Goal: Find contact information: Find contact information

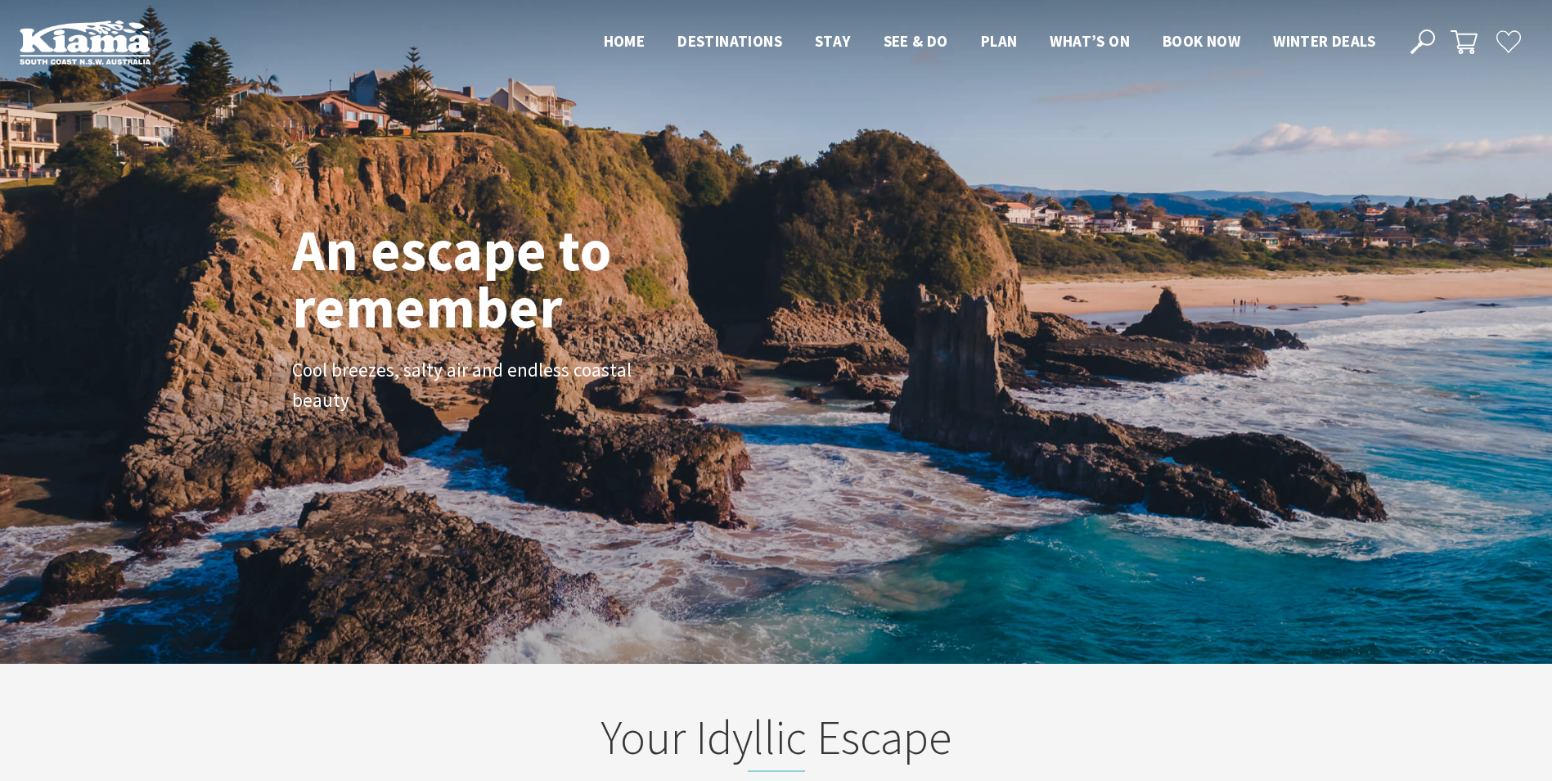
scroll to position [274, 1564]
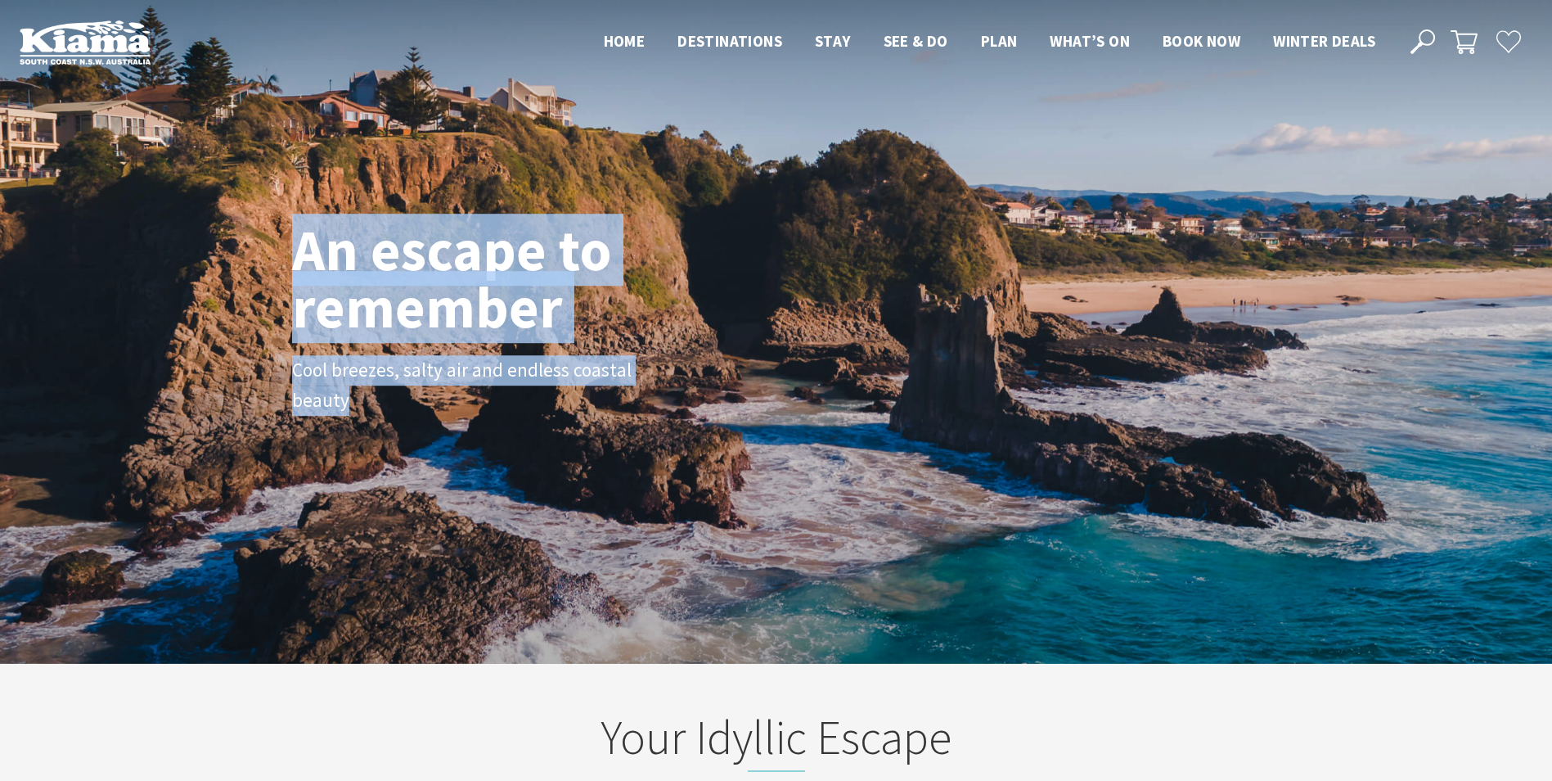
drag, startPoint x: 276, startPoint y: 254, endPoint x: 294, endPoint y: 244, distance: 20.5
click at [294, 244] on div "An escape to remember Cool breezes, salty air and endless coastal beauty" at bounding box center [776, 332] width 1552 height 664
click at [294, 244] on h1 "An escape to remember" at bounding box center [517, 279] width 450 height 115
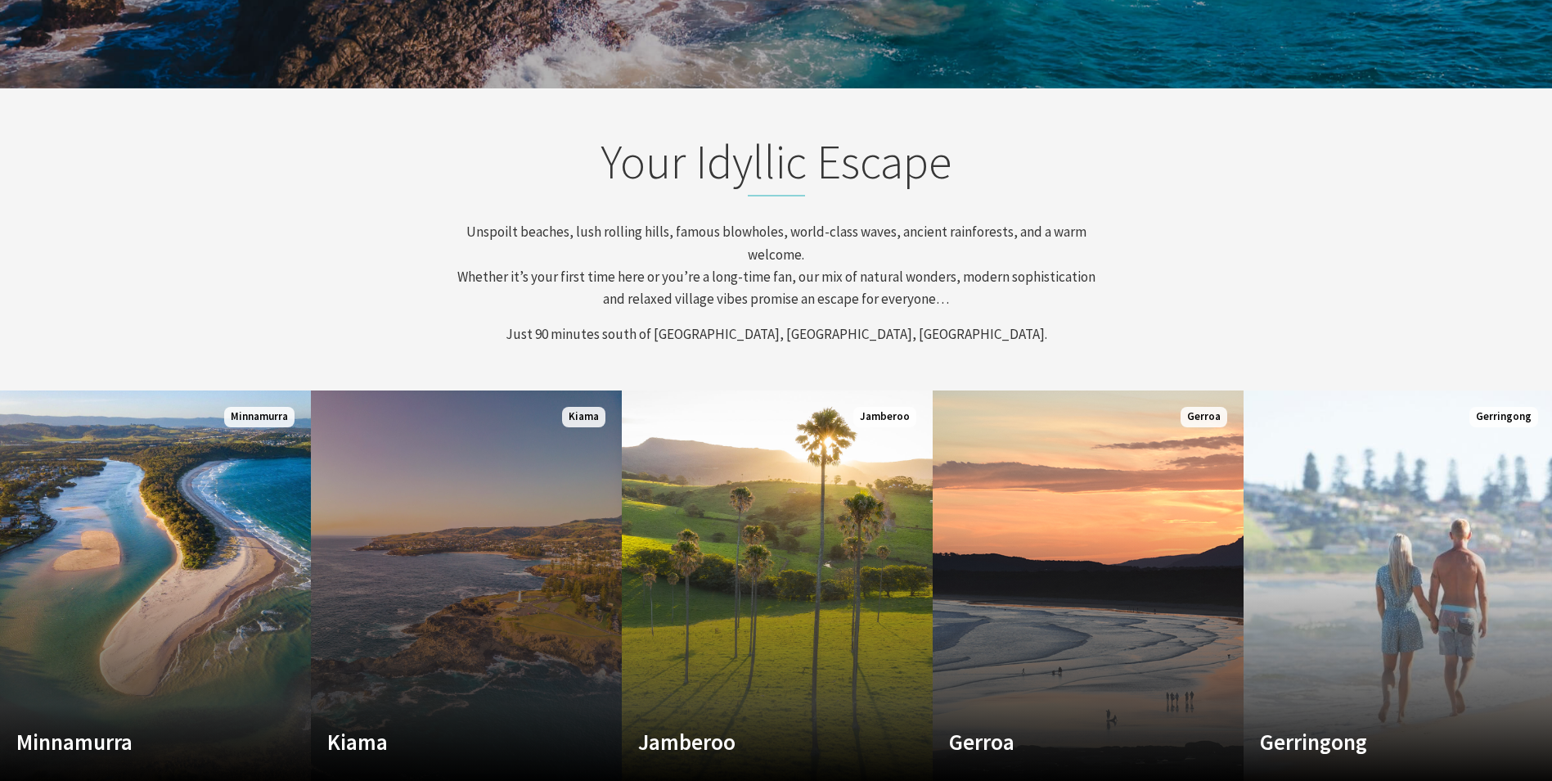
scroll to position [655, 0]
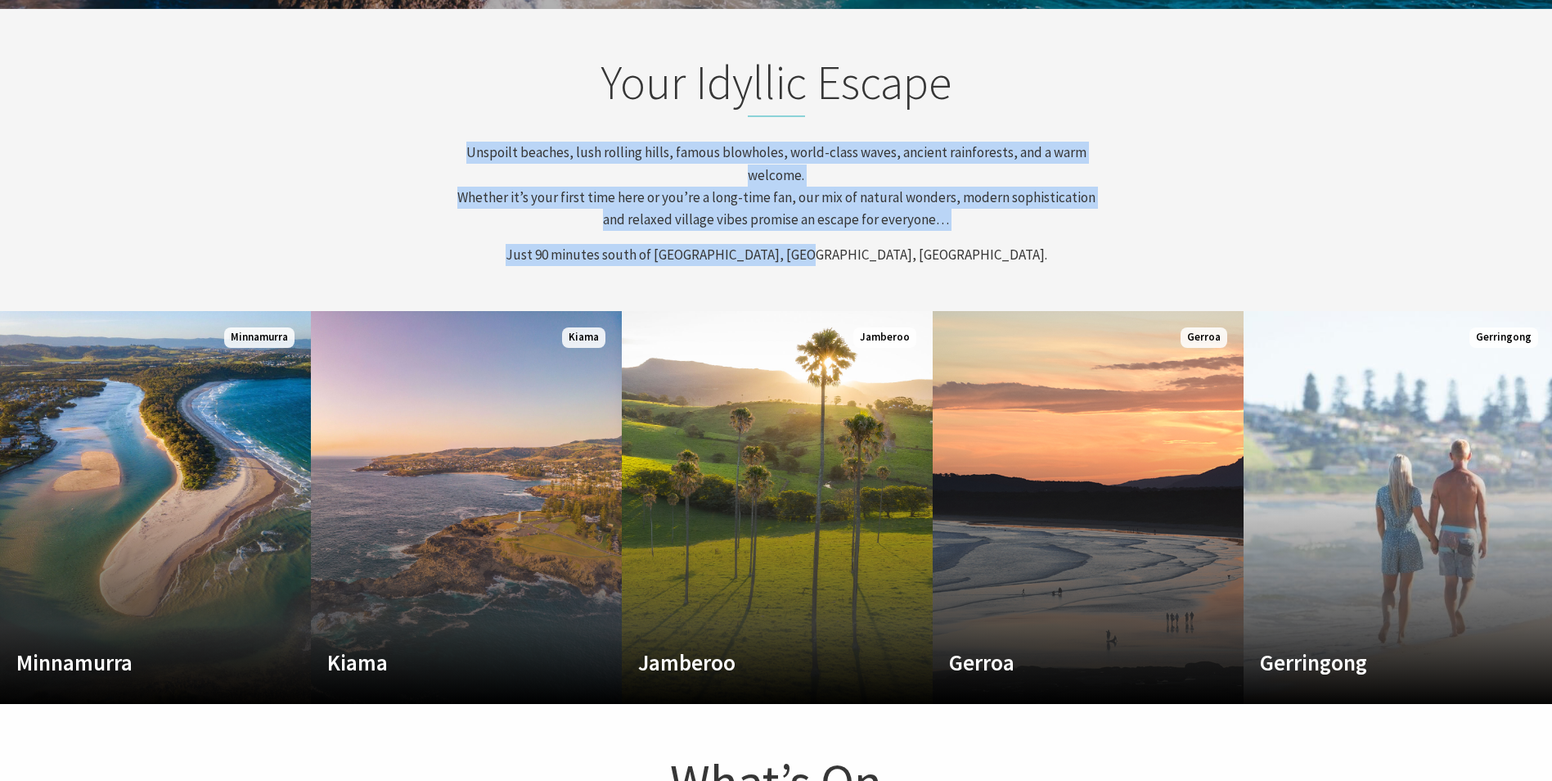
drag, startPoint x: 460, startPoint y: 156, endPoint x: 1073, endPoint y: 250, distance: 619.9
click at [1073, 250] on div "Your Idyllic Escape Unspoilt beaches, lush rolling hills, famous blowholes, wor…" at bounding box center [777, 160] width 982 height 213
drag, startPoint x: 1073, startPoint y: 250, endPoint x: 1047, endPoint y: 249, distance: 25.4
click at [1047, 249] on p "Just 90 minutes south of [GEOGRAPHIC_DATA], [GEOGRAPHIC_DATA], [GEOGRAPHIC_DATA…" at bounding box center [776, 255] width 641 height 22
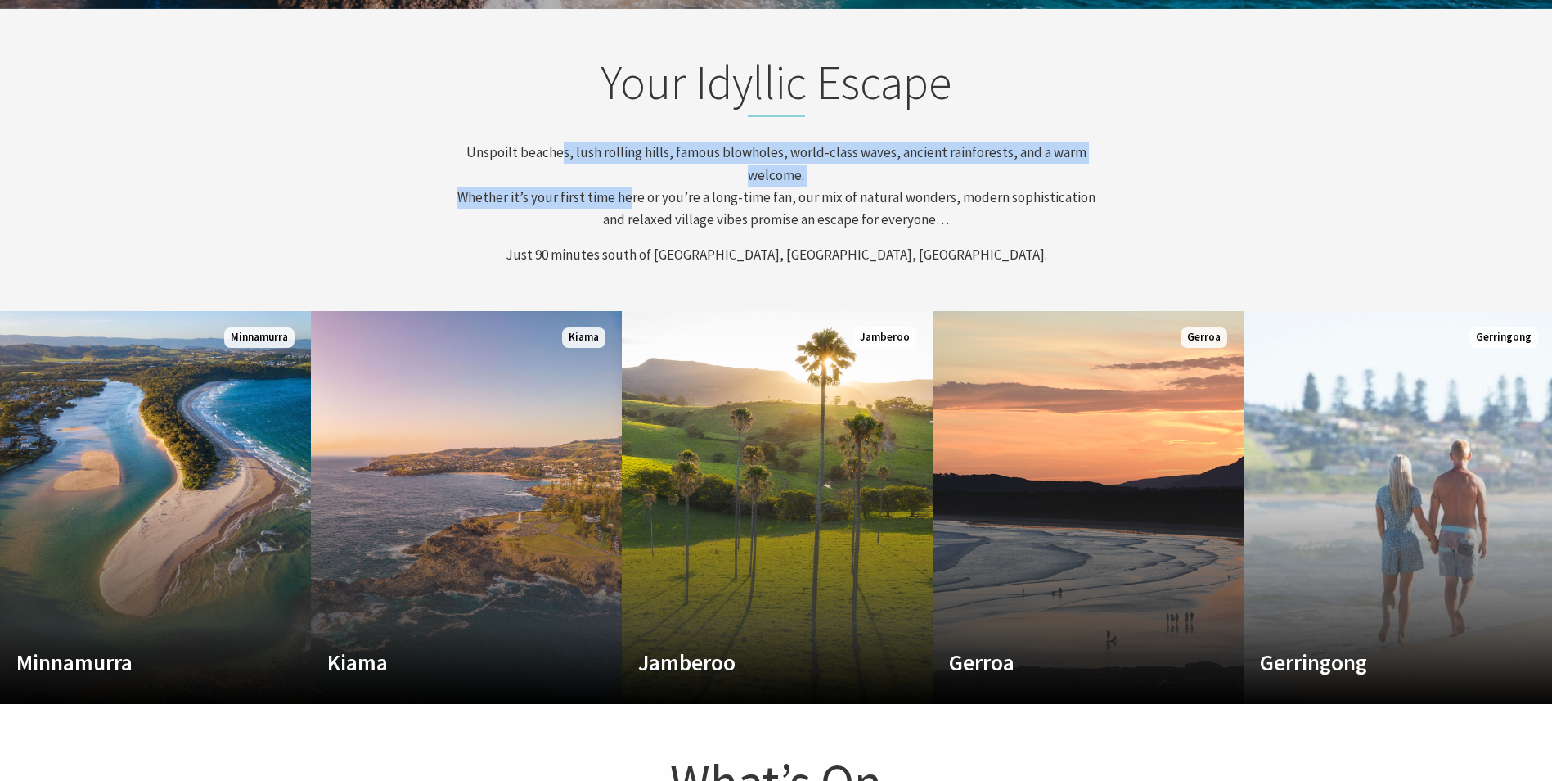
drag, startPoint x: 564, startPoint y: 146, endPoint x: 624, endPoint y: 200, distance: 80.6
click at [624, 200] on p "Unspoilt beaches, lush rolling hills, famous blowholes, world-class waves, anci…" at bounding box center [776, 186] width 641 height 89
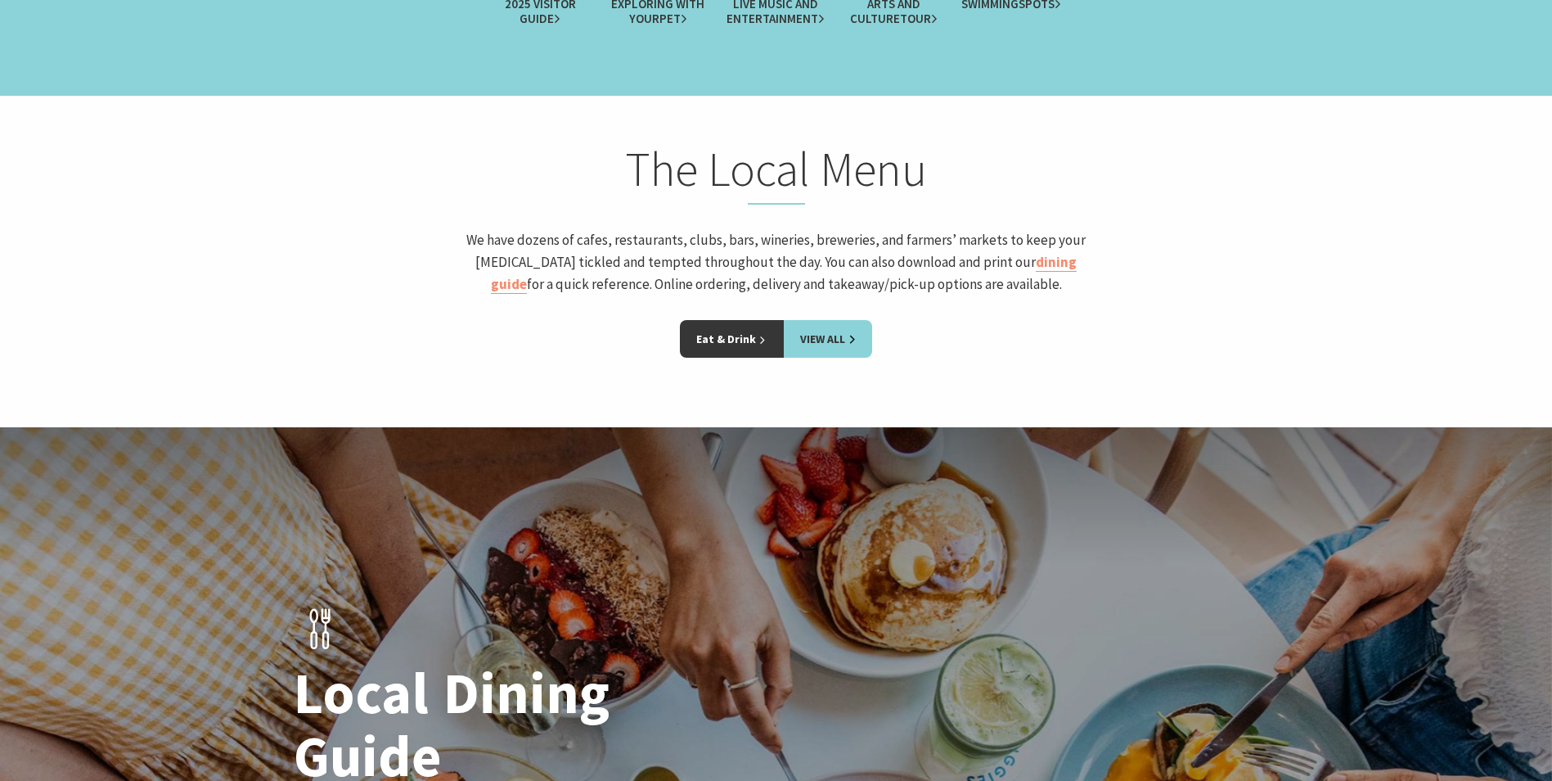
scroll to position [2209, 0]
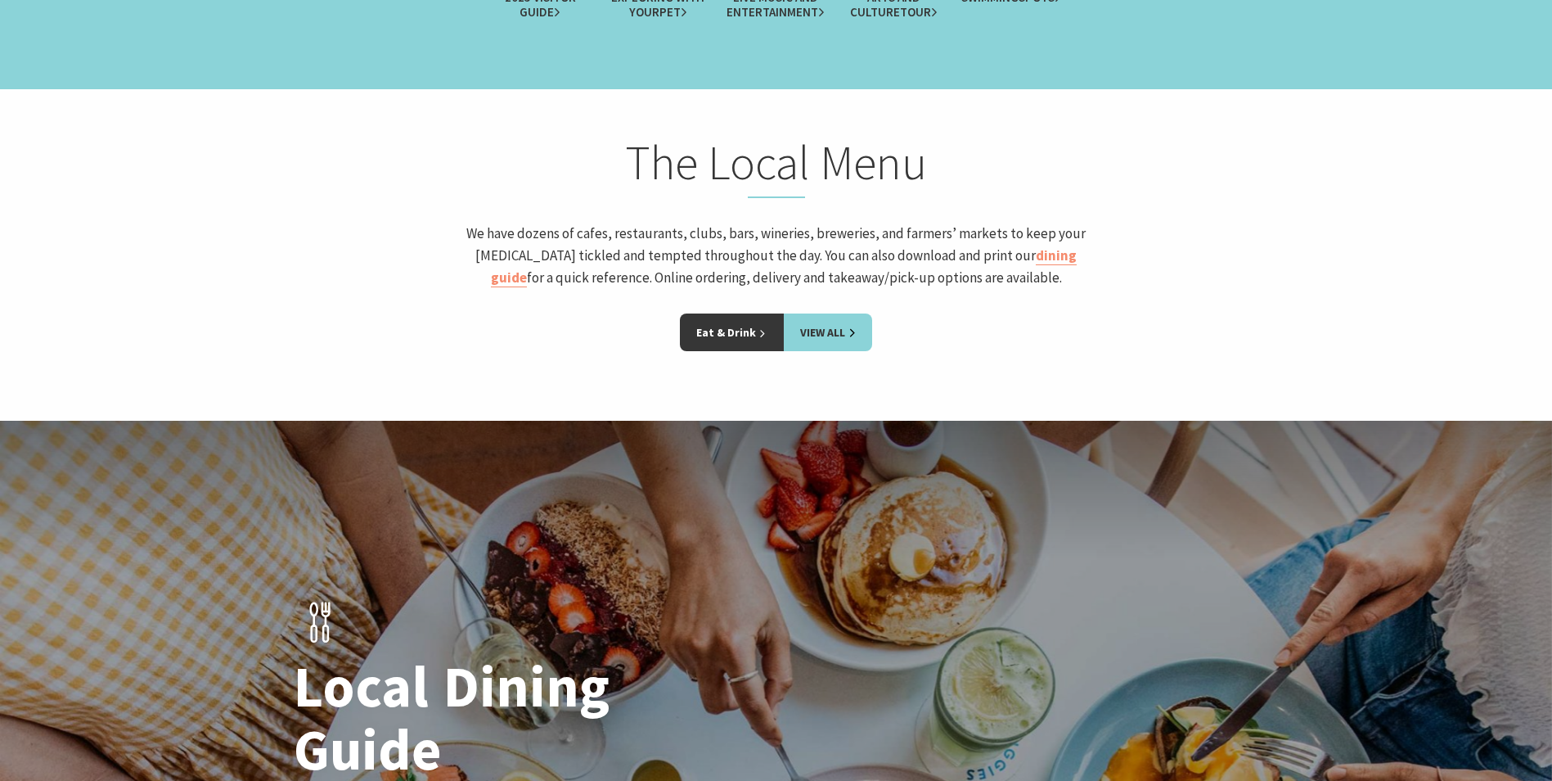
drag, startPoint x: 457, startPoint y: 232, endPoint x: 1073, endPoint y: 288, distance: 617.9
click at [1073, 288] on p "We have dozens of cafes, restaurants, clubs, bars, wineries, breweries, and far…" at bounding box center [776, 256] width 641 height 67
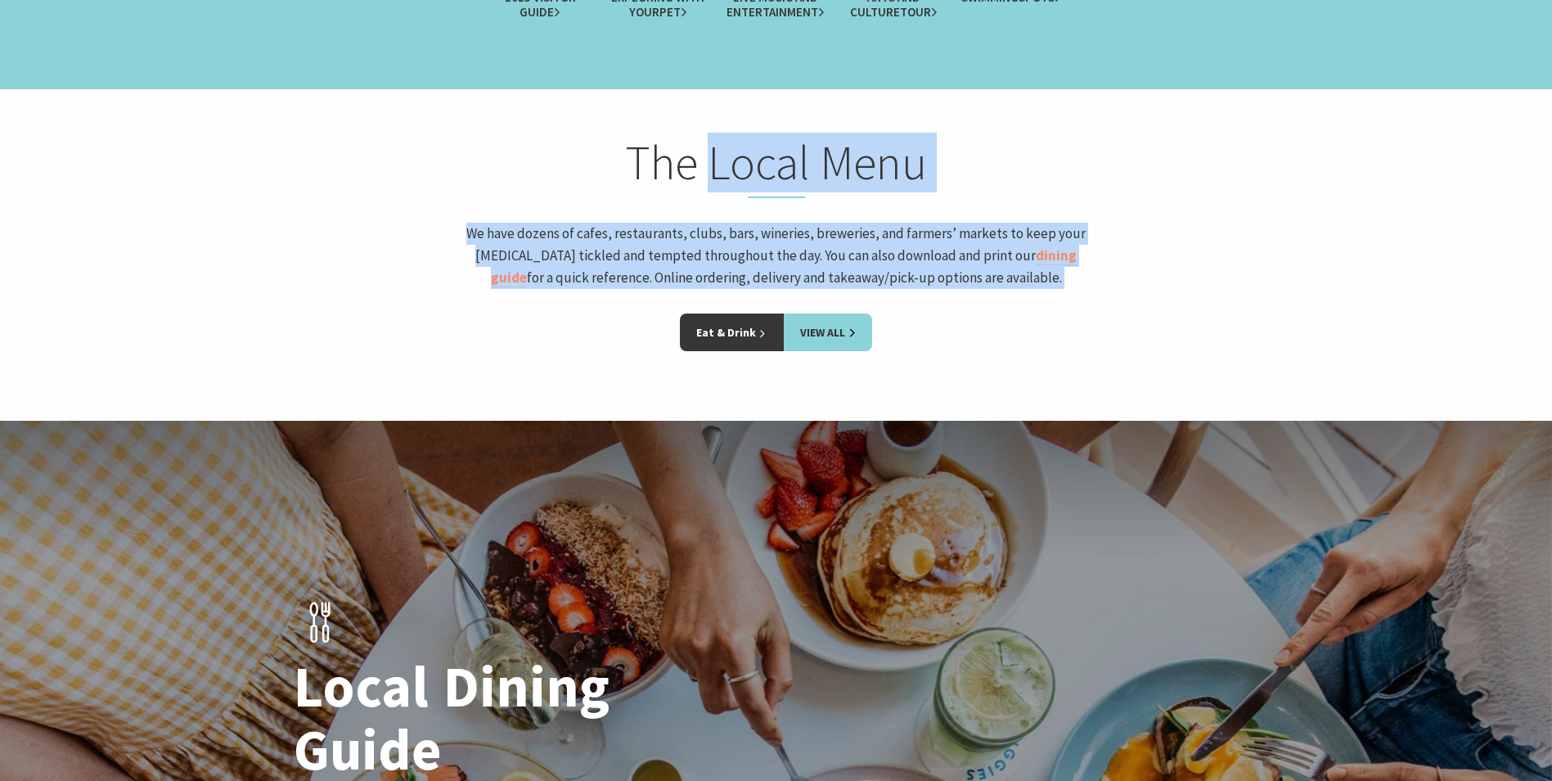
drag, startPoint x: 1073, startPoint y: 288, endPoint x: 790, endPoint y: 153, distance: 313.6
click at [790, 153] on div "The Local Menu We have dozens of cafes, restaurants, clubs, bars, wineries, bre…" at bounding box center [776, 223] width 655 height 179
click at [790, 153] on h2 "The Local Menu" at bounding box center [776, 166] width 641 height 64
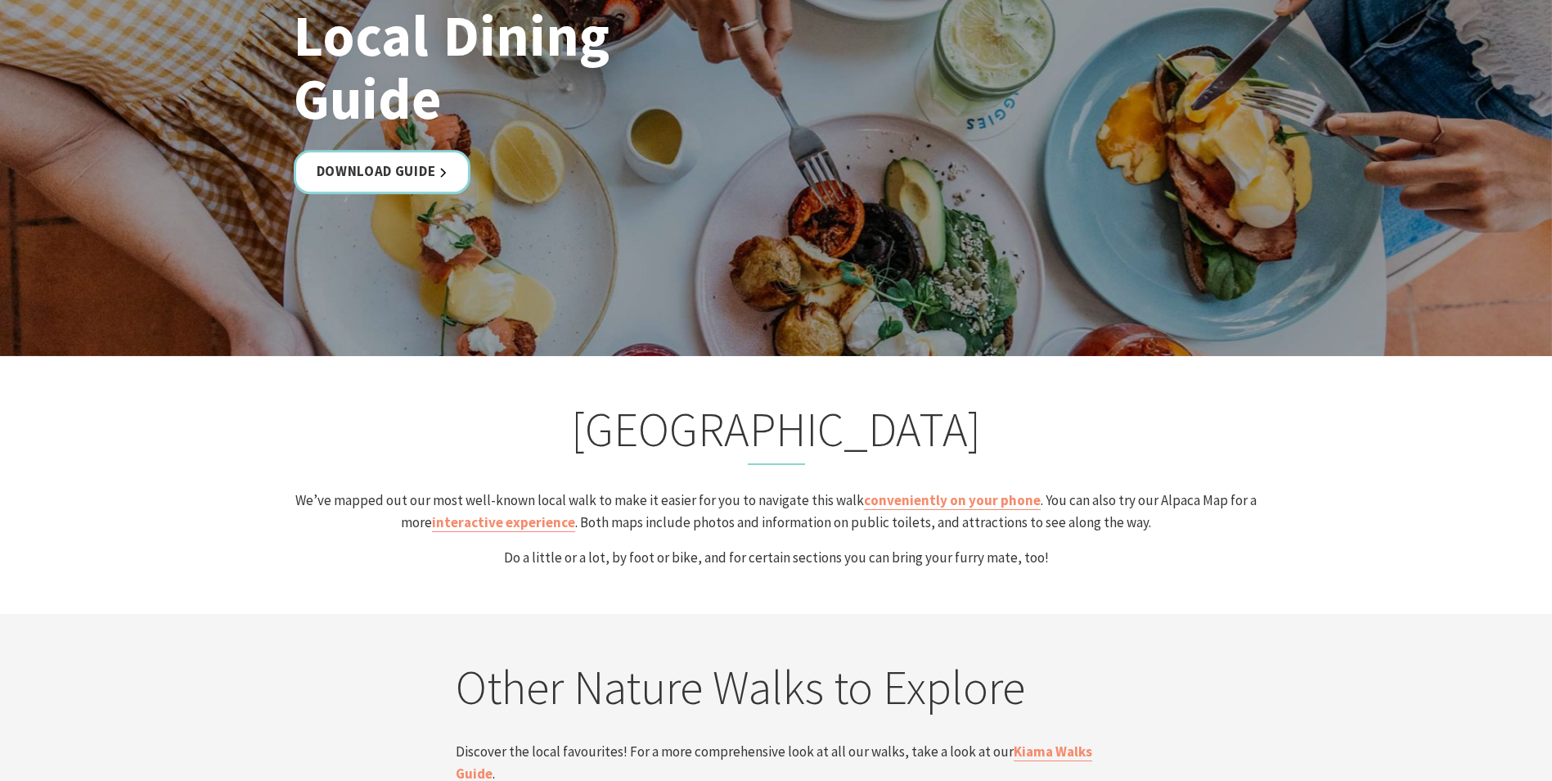
scroll to position [3109, 0]
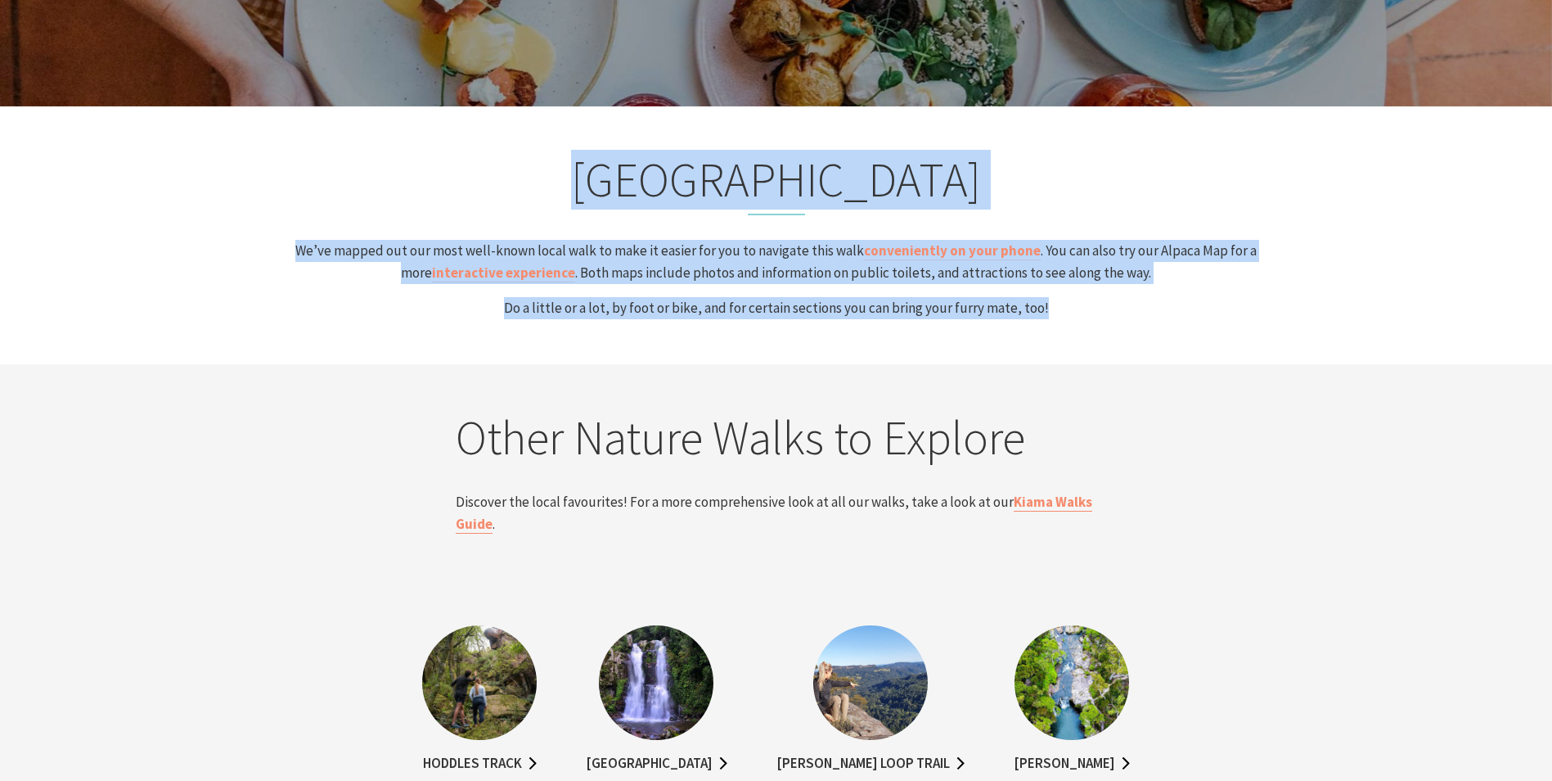
drag, startPoint x: 614, startPoint y: 170, endPoint x: 1316, endPoint y: 305, distance: 714.1
click at [1316, 305] on section "Kiama Coast Walk We’ve mapped out our most well-known local walk to make it eas…" at bounding box center [776, 235] width 1552 height 258
drag, startPoint x: 1316, startPoint y: 305, endPoint x: 1308, endPoint y: 298, distance: 11.0
click at [1308, 298] on section "Kiama Coast Walk We’ve mapped out our most well-known local walk to make it eas…" at bounding box center [776, 235] width 1552 height 258
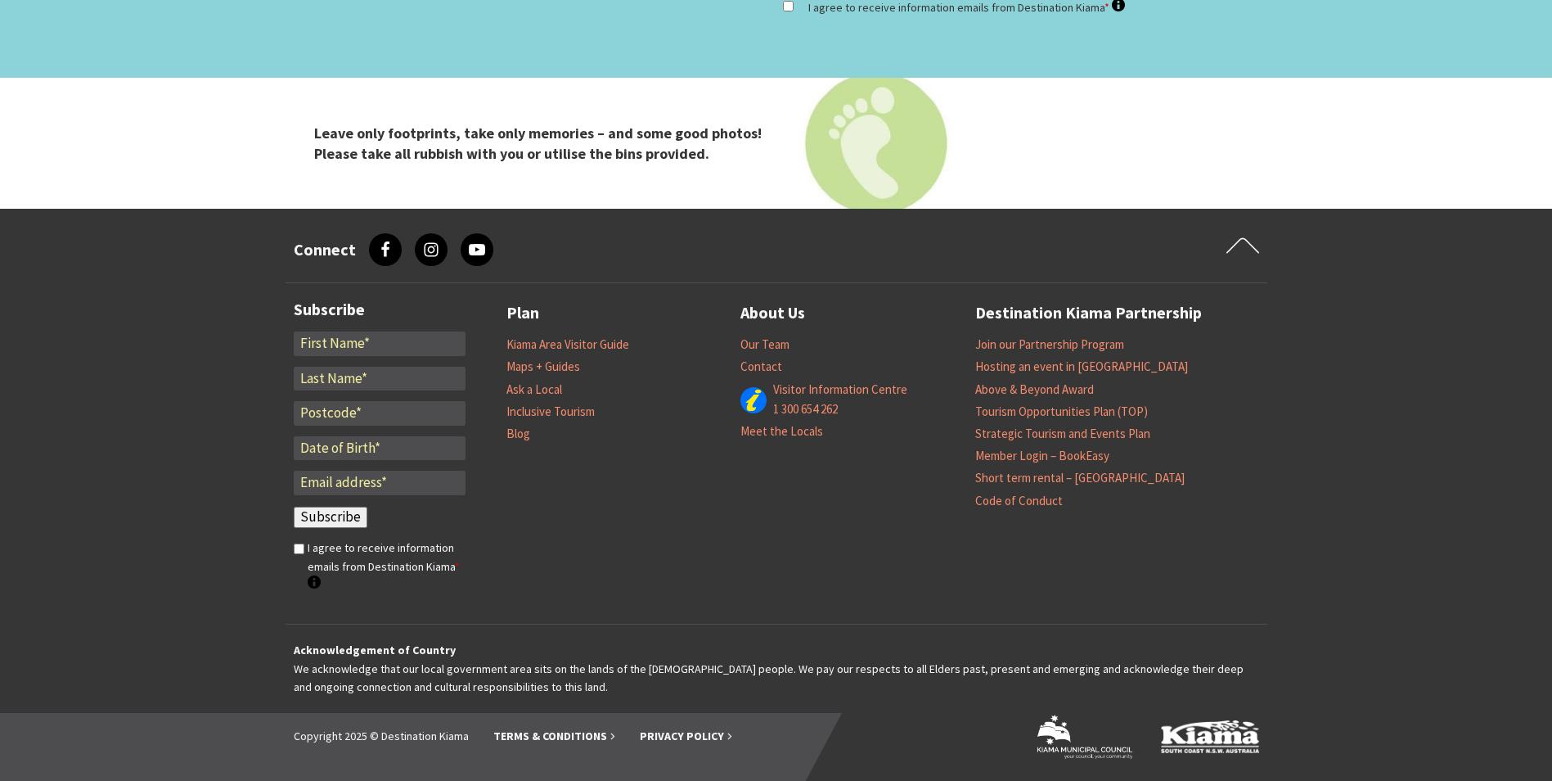
scroll to position [5165, 0]
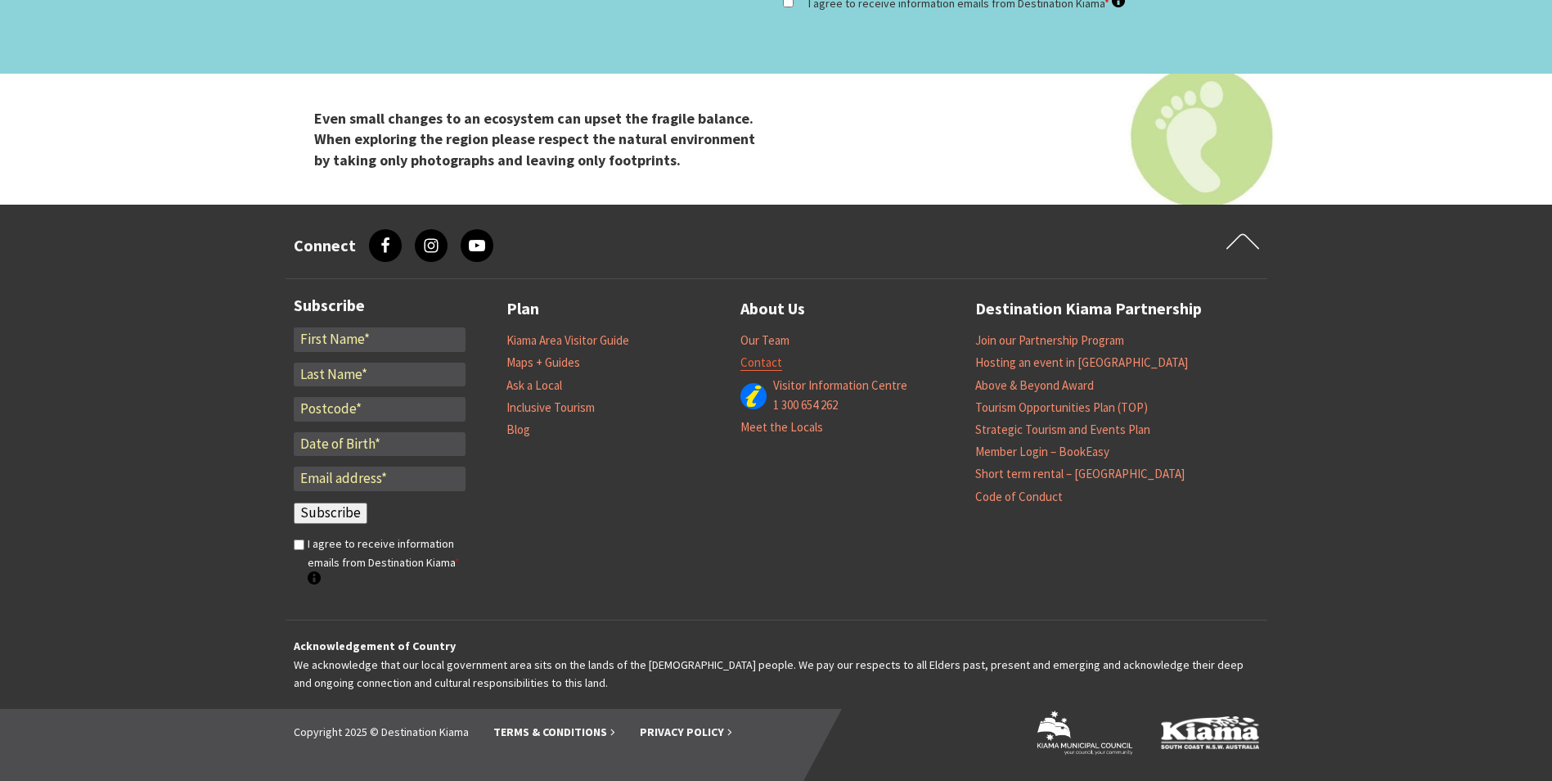
click at [762, 358] on link "Contact" at bounding box center [761, 362] width 42 height 16
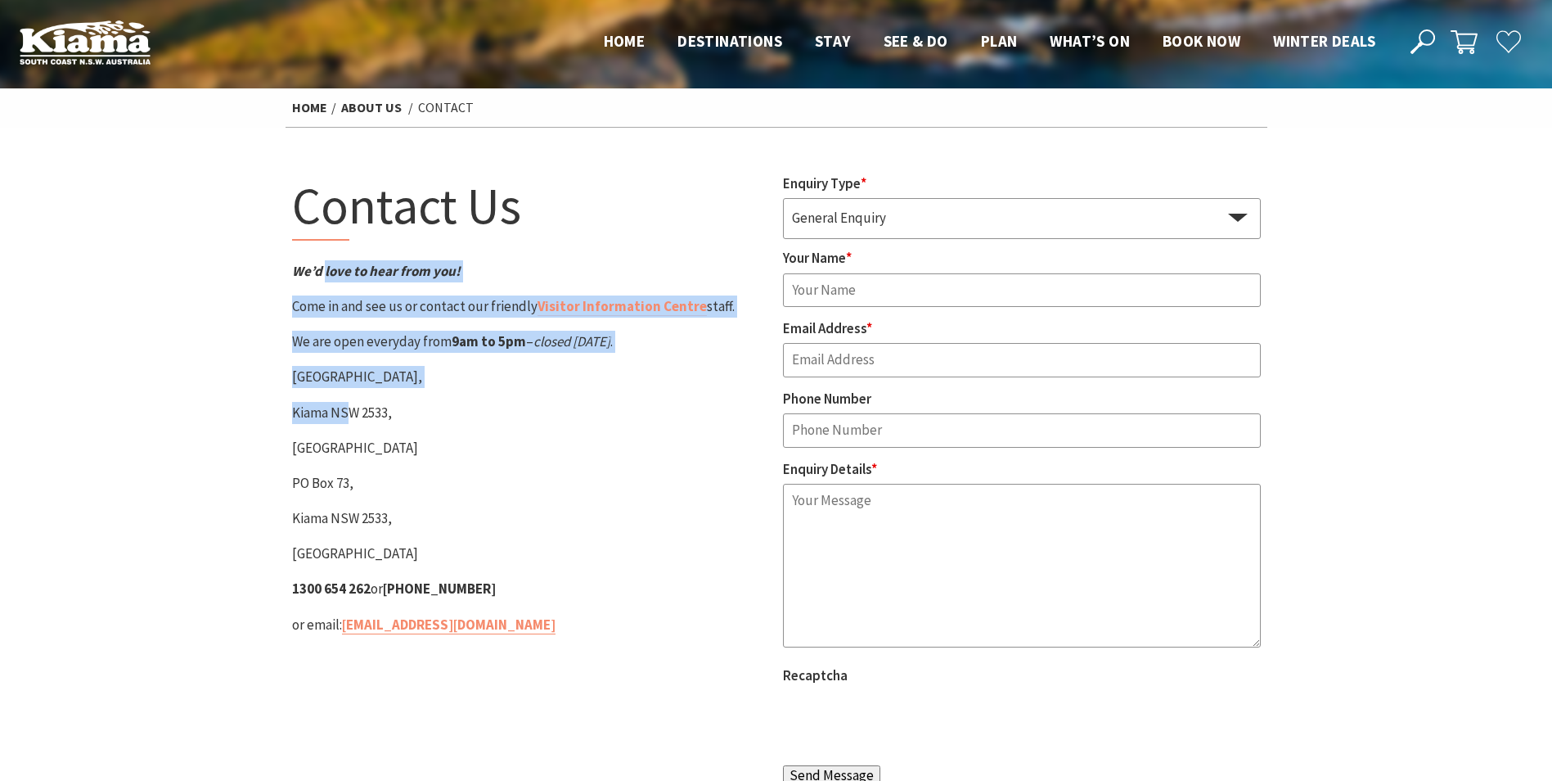
drag, startPoint x: 324, startPoint y: 281, endPoint x: 346, endPoint y: 409, distance: 129.5
click at [346, 409] on div "Contact Us We’d love to hear from you! Come in and see us or contact our friend…" at bounding box center [531, 485] width 491 height 624
click at [346, 409] on p "Kiama NSW 2533," at bounding box center [531, 413] width 478 height 22
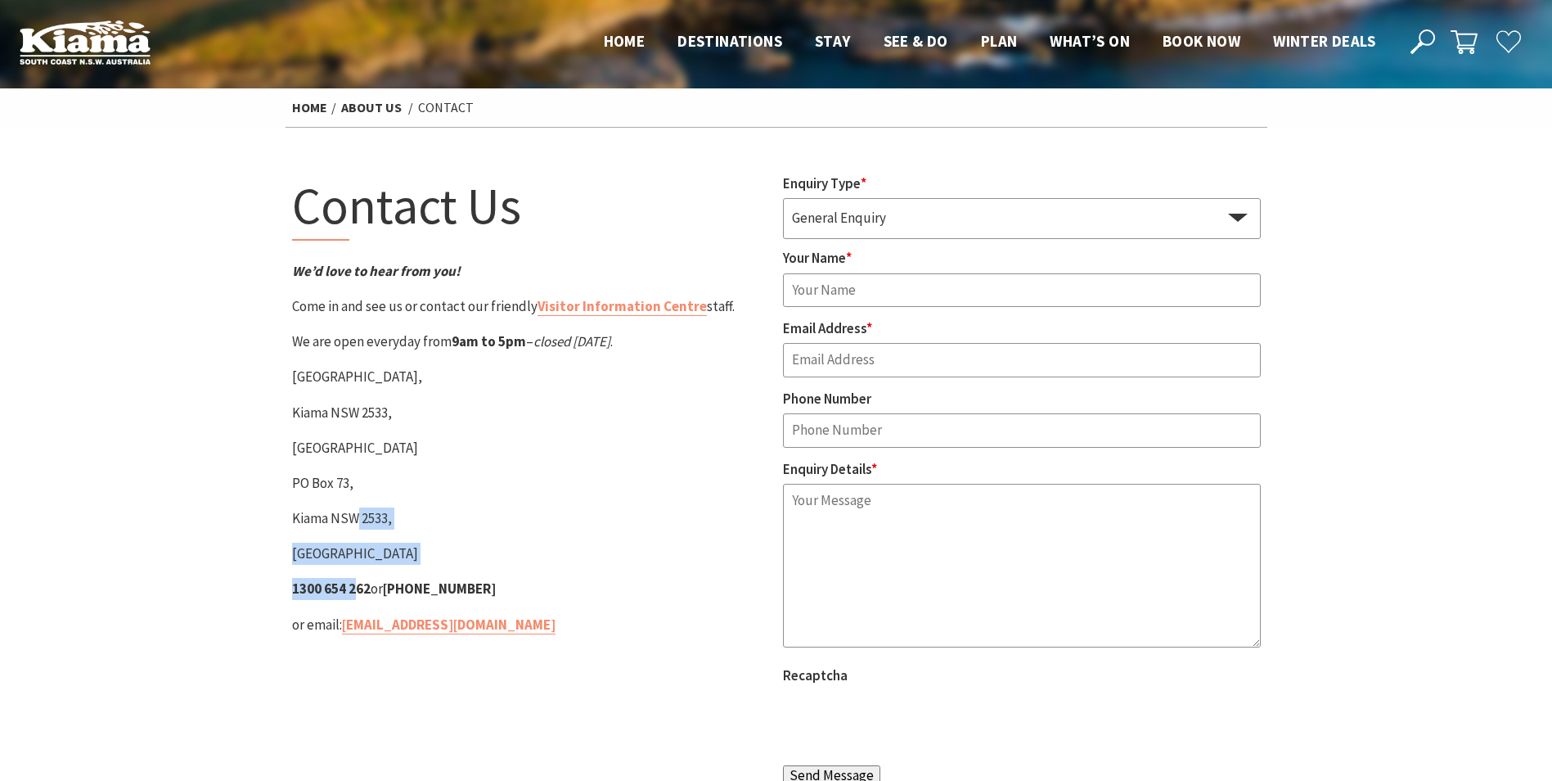
drag, startPoint x: 355, startPoint y: 499, endPoint x: 358, endPoint y: 567, distance: 68.0
click at [358, 567] on div "Contact Us We’d love to hear from you! Come in and see us or contact our friend…" at bounding box center [531, 485] width 491 height 624
drag, startPoint x: 362, startPoint y: 559, endPoint x: 309, endPoint y: 404, distance: 163.3
click at [305, 404] on p "Kiama NSW 2533," at bounding box center [531, 413] width 478 height 22
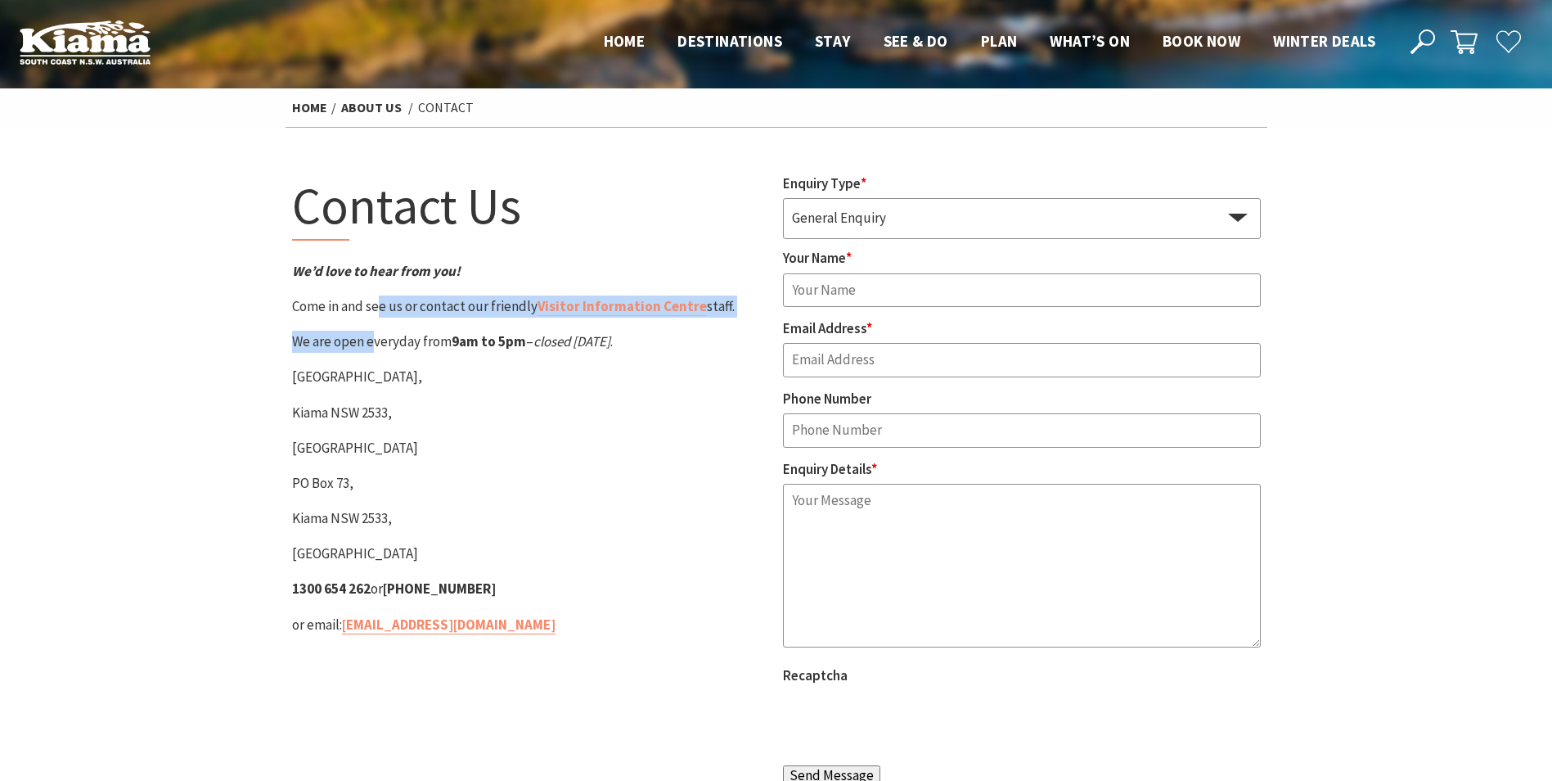
drag, startPoint x: 378, startPoint y: 302, endPoint x: 373, endPoint y: 351, distance: 49.3
click at [373, 351] on div "Contact Us We’d love to hear from you! Come in and see us or contact our friend…" at bounding box center [531, 485] width 491 height 624
click at [373, 351] on p "We are open everyday from 9am to 5pm – closed Christmas Day ." at bounding box center [531, 342] width 478 height 22
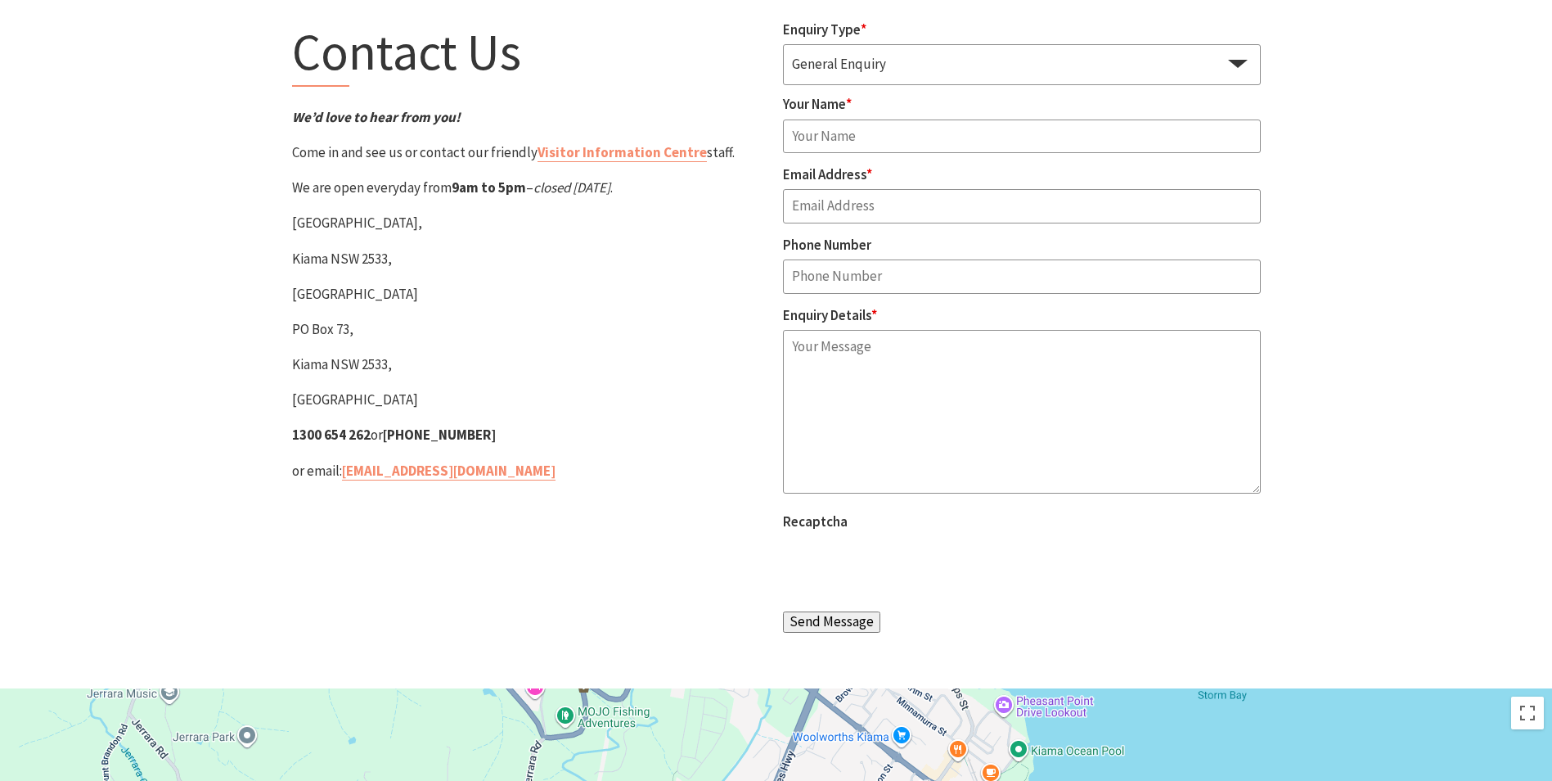
scroll to position [164, 0]
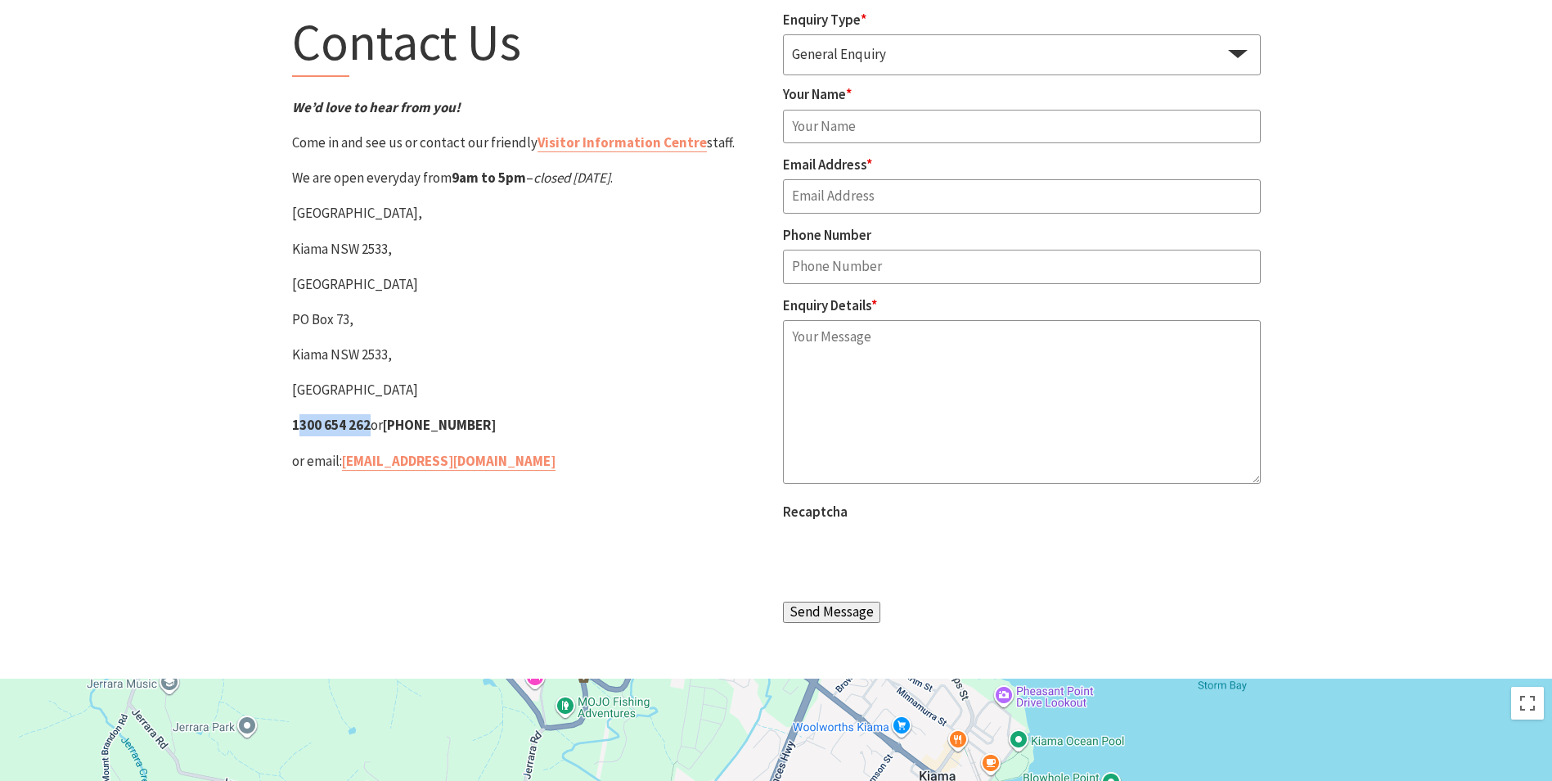
drag, startPoint x: 295, startPoint y: 422, endPoint x: 367, endPoint y: 430, distance: 72.4
click at [367, 430] on strong "1300 654 262" at bounding box center [331, 425] width 79 height 18
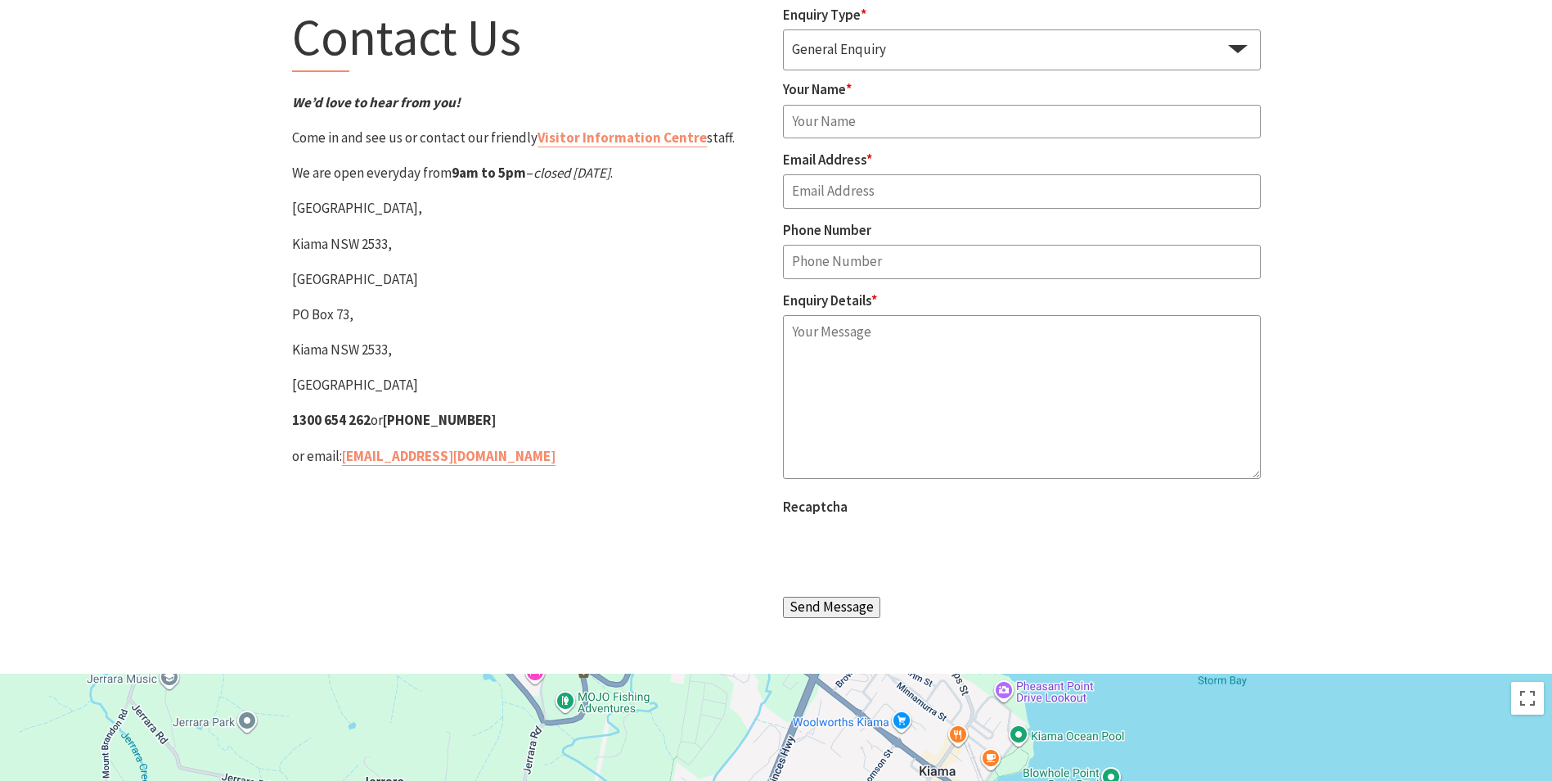
scroll to position [65, 0]
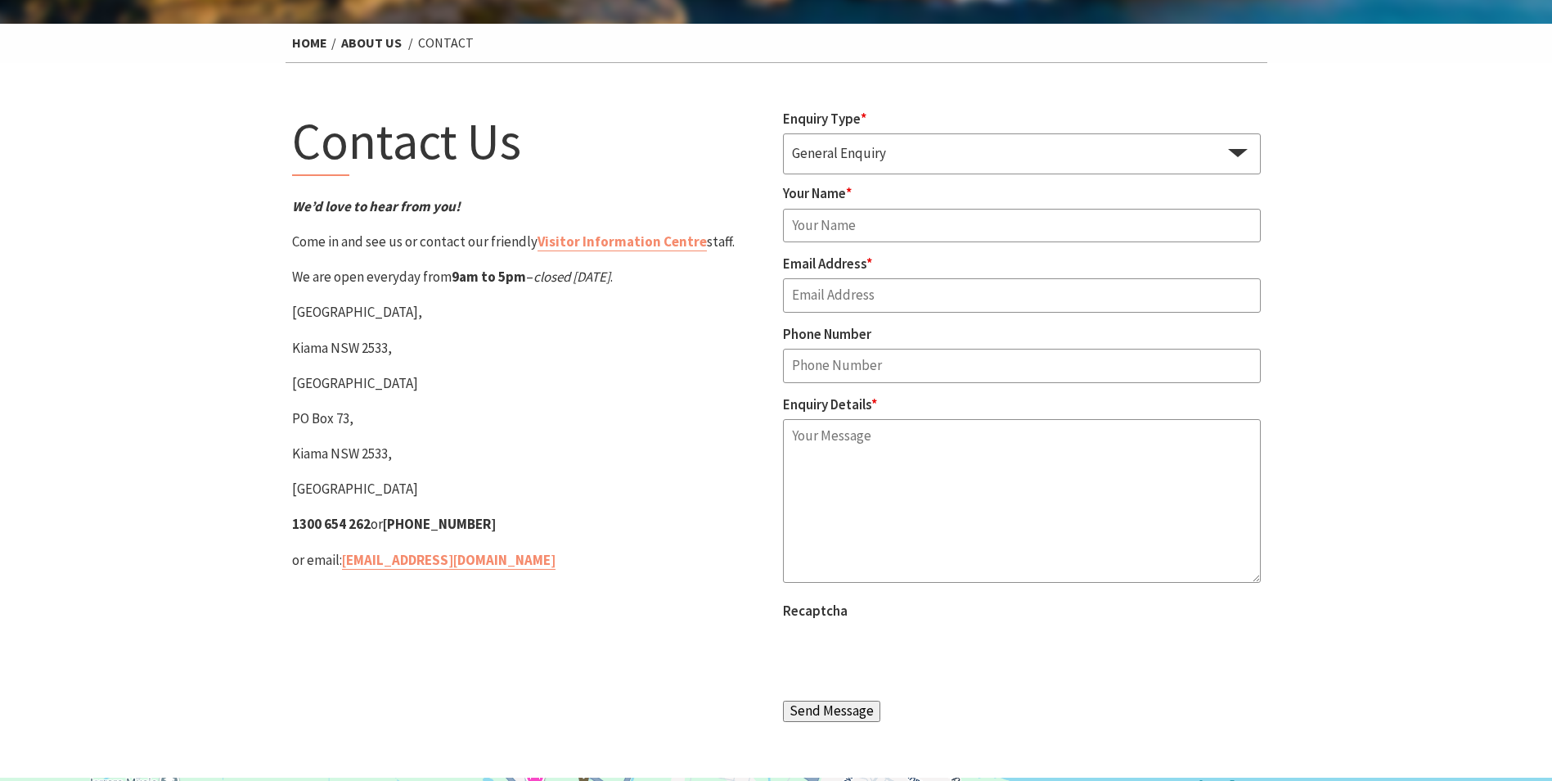
drag, startPoint x: 502, startPoint y: 527, endPoint x: 297, endPoint y: 303, distance: 304.0
click at [297, 303] on div "Contact Us We’d love to hear from you! Come in and see us or contact our friend…" at bounding box center [531, 420] width 491 height 624
drag, startPoint x: 297, startPoint y: 303, endPoint x: 295, endPoint y: 312, distance: 9.3
click at [295, 312] on p "Blowhole Point Road," at bounding box center [531, 312] width 478 height 22
drag, startPoint x: 289, startPoint y: 315, endPoint x: 413, endPoint y: 360, distance: 132.3
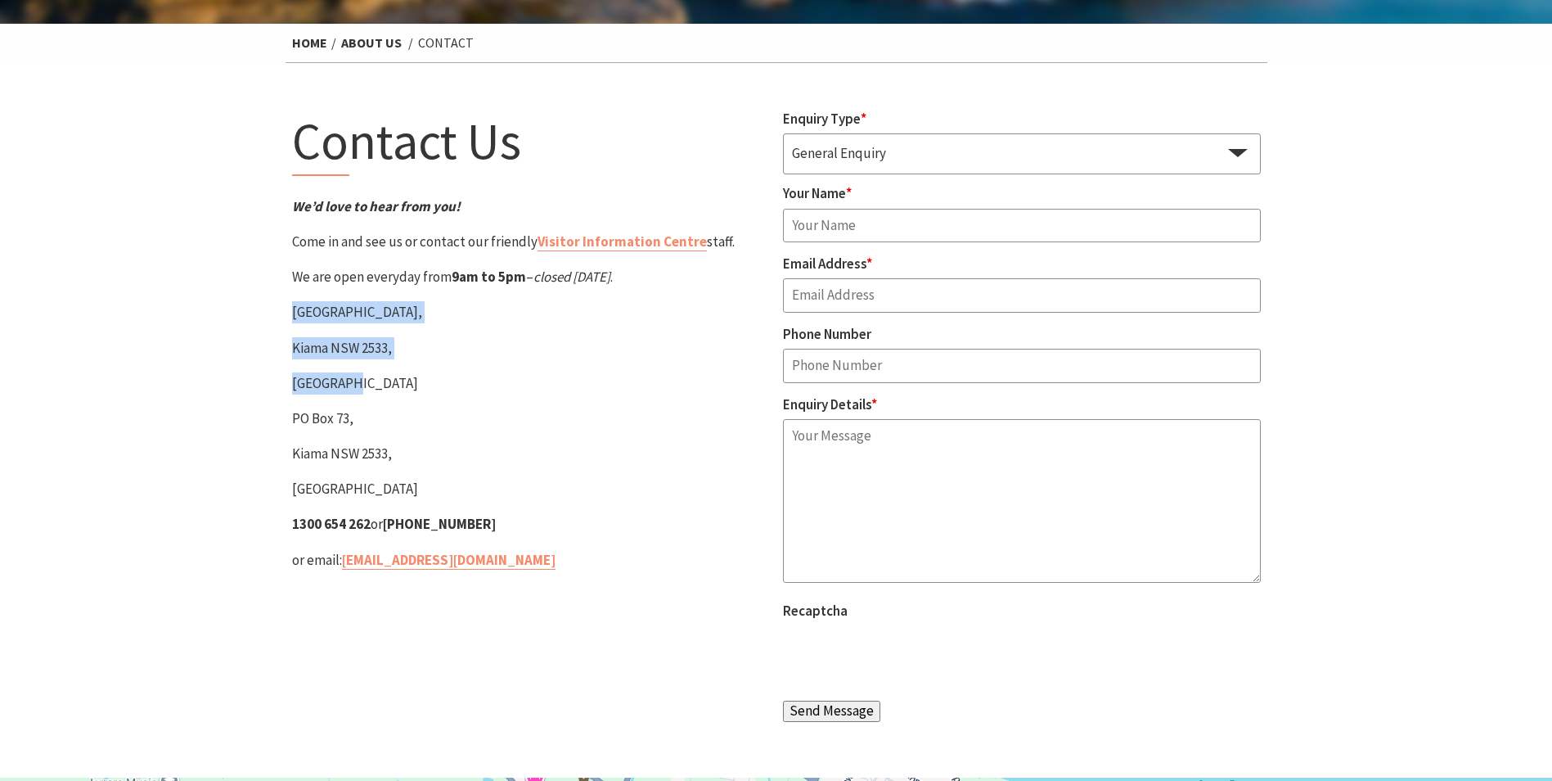
click at [413, 360] on div "Contact Us We’d love to hear from you! Come in and see us or contact our friend…" at bounding box center [531, 420] width 491 height 624
drag, startPoint x: 358, startPoint y: 388, endPoint x: 263, endPoint y: 385, distance: 95.8
click at [263, 385] on section "Contact Us We’d love to hear from you! Come in and see us or contact our friend…" at bounding box center [776, 420] width 1552 height 714
drag, startPoint x: 263, startPoint y: 385, endPoint x: 290, endPoint y: 383, distance: 27.9
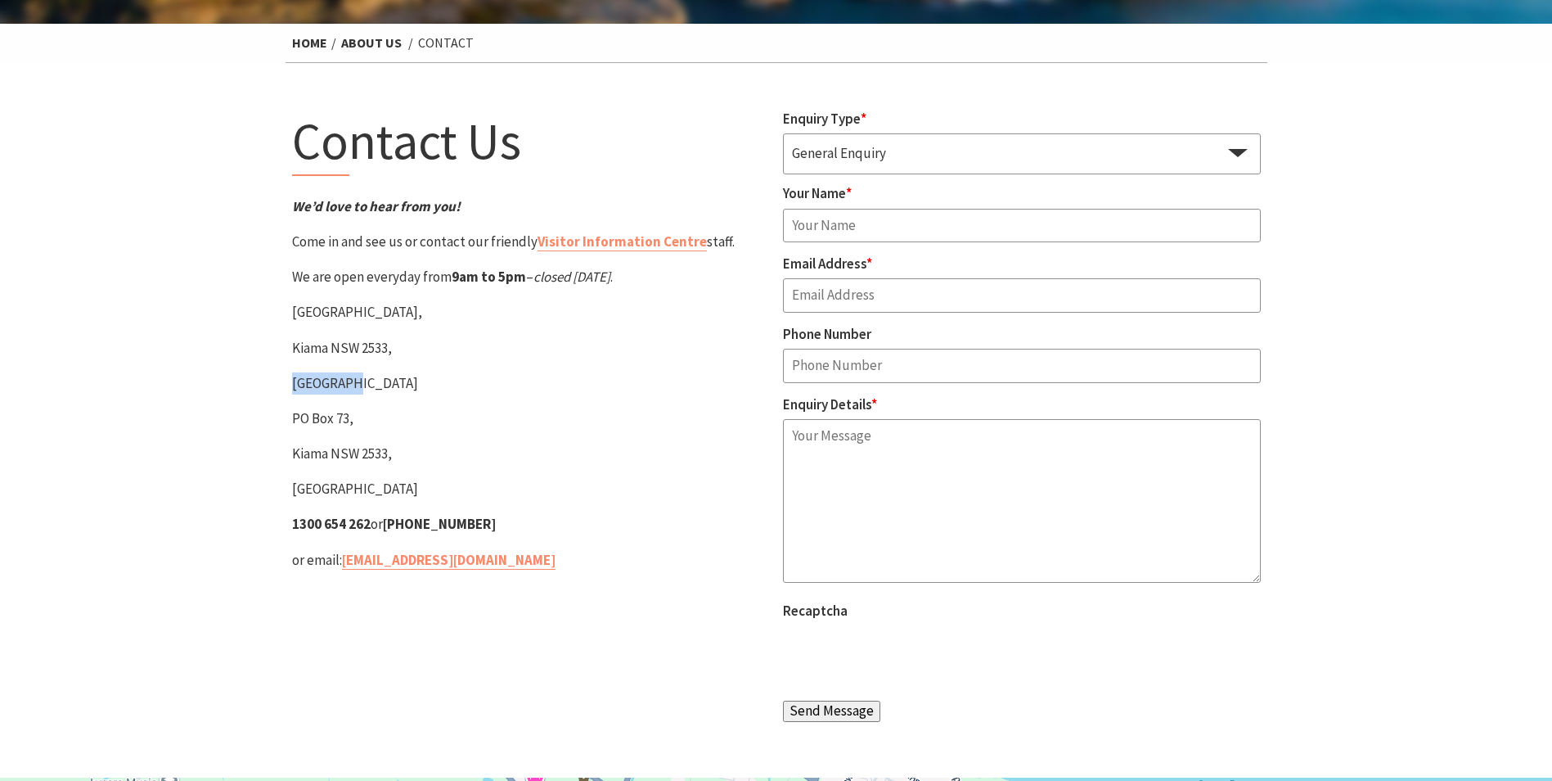
click at [290, 383] on div "Contact Us We’d love to hear from you! Come in and see us or contact our friend…" at bounding box center [531, 420] width 491 height 624
drag, startPoint x: 290, startPoint y: 384, endPoint x: 399, endPoint y: 455, distance: 130.0
click at [399, 455] on div "Contact Us We’d love to hear from you! Come in and see us or contact our friend…" at bounding box center [531, 420] width 491 height 624
click at [399, 455] on p "Kiama NSW 2533," at bounding box center [531, 454] width 478 height 22
drag, startPoint x: 399, startPoint y: 455, endPoint x: 278, endPoint y: 412, distance: 128.4
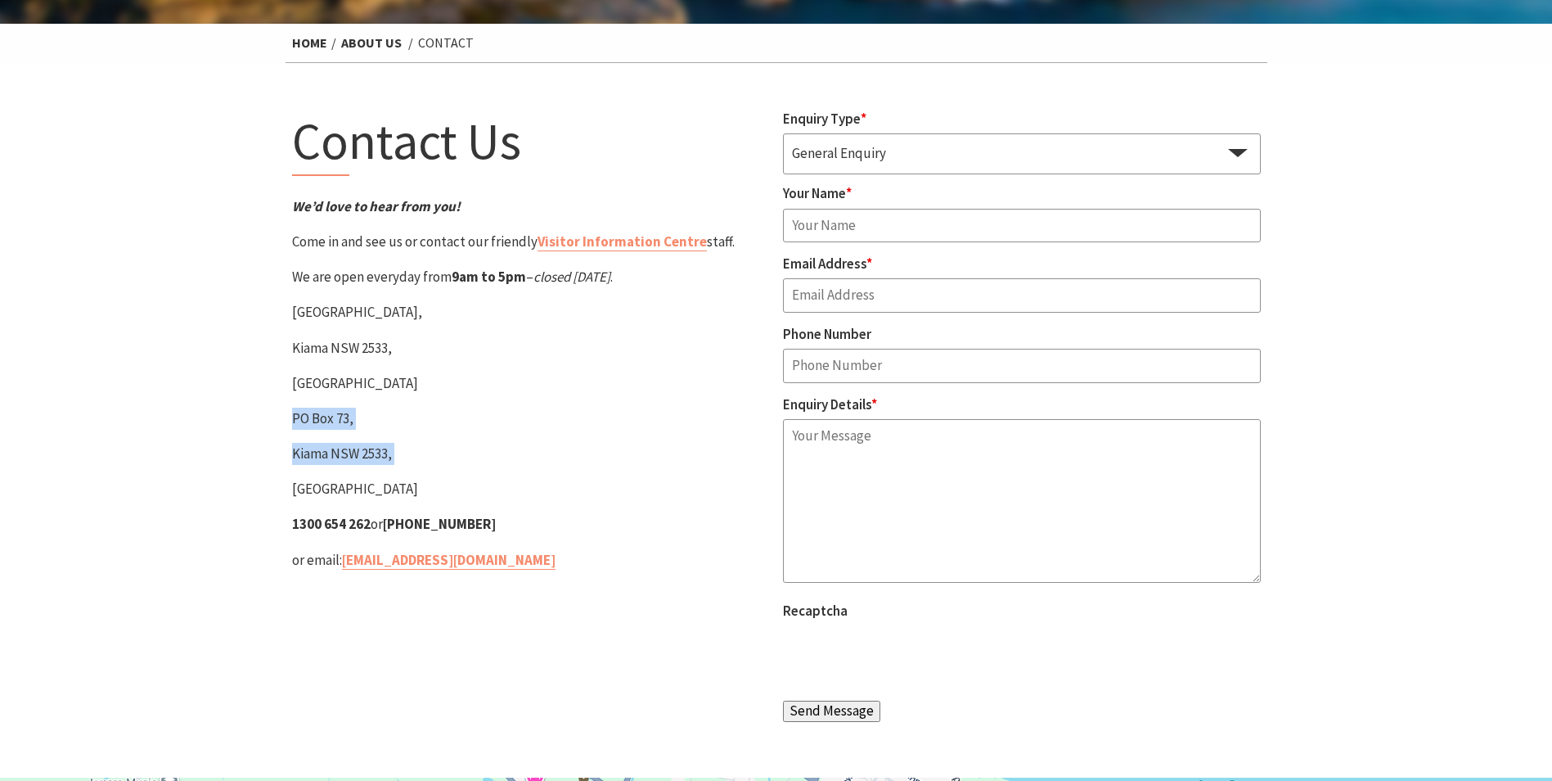
click at [278, 412] on section "Contact Us We’d love to hear from you! Come in and see us or contact our friend…" at bounding box center [776, 420] width 1552 height 714
drag, startPoint x: 278, startPoint y: 412, endPoint x: 400, endPoint y: 440, distance: 125.0
click at [400, 440] on div "Contact Us We’d love to hear from you! Come in and see us or contact our friend…" at bounding box center [531, 420] width 491 height 624
drag, startPoint x: 387, startPoint y: 455, endPoint x: 289, endPoint y: 367, distance: 131.5
click at [289, 367] on div "Contact Us We’d love to hear from you! Come in and see us or contact our friend…" at bounding box center [531, 420] width 491 height 624
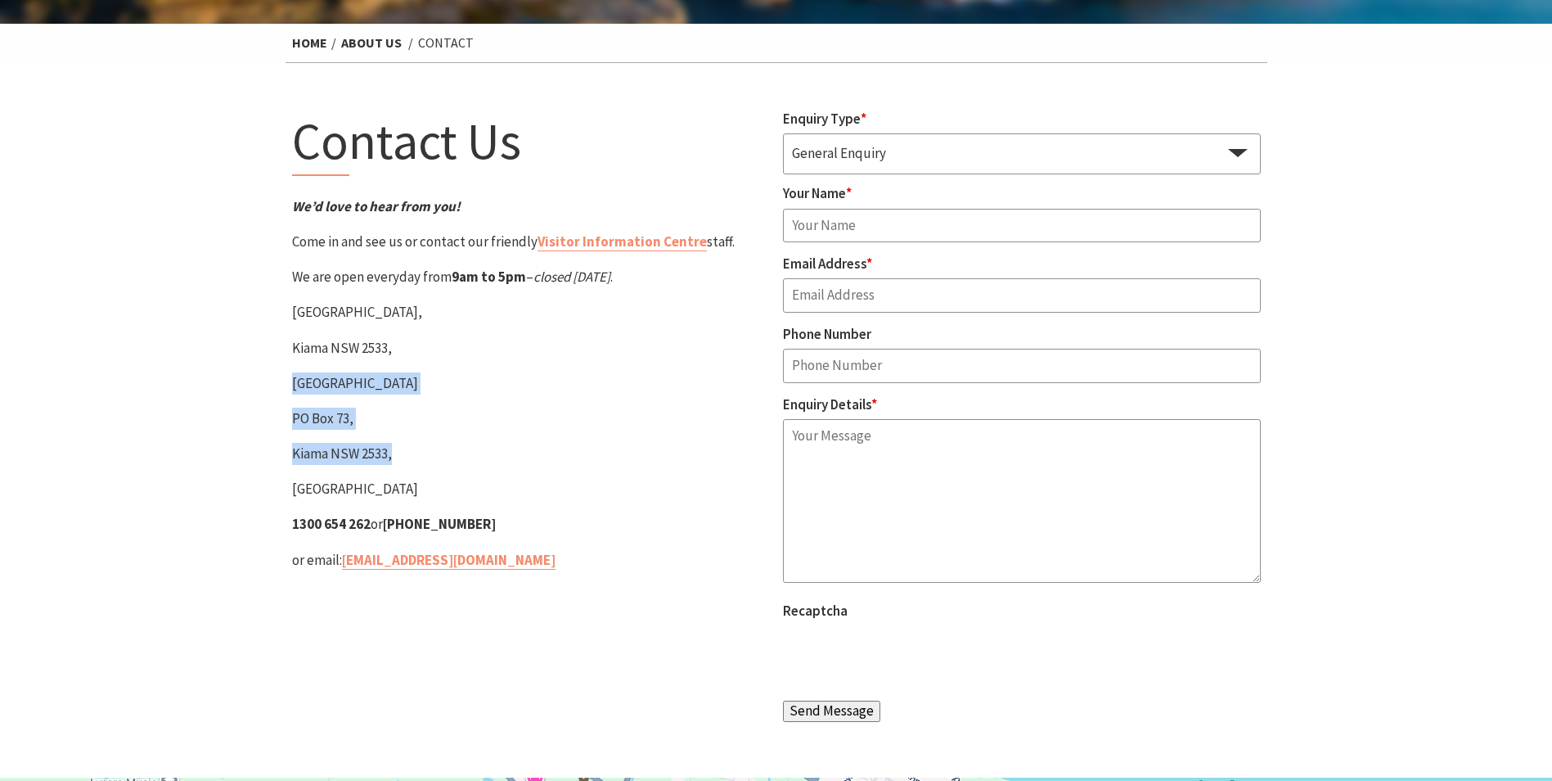
click at [289, 365] on div "Contact Us We’d love to hear from you! Come in and see us or contact our friend…" at bounding box center [531, 420] width 491 height 624
drag, startPoint x: 290, startPoint y: 340, endPoint x: 468, endPoint y: 465, distance: 217.4
click at [468, 465] on div "Contact Us We’d love to hear from you! Come in and see us or contact our friend…" at bounding box center [531, 420] width 491 height 624
drag, startPoint x: 468, startPoint y: 465, endPoint x: 465, endPoint y: 478, distance: 13.5
click at [466, 475] on div "Contact Us We’d love to hear from you! Come in and see us or contact our friend…" at bounding box center [531, 420] width 491 height 624
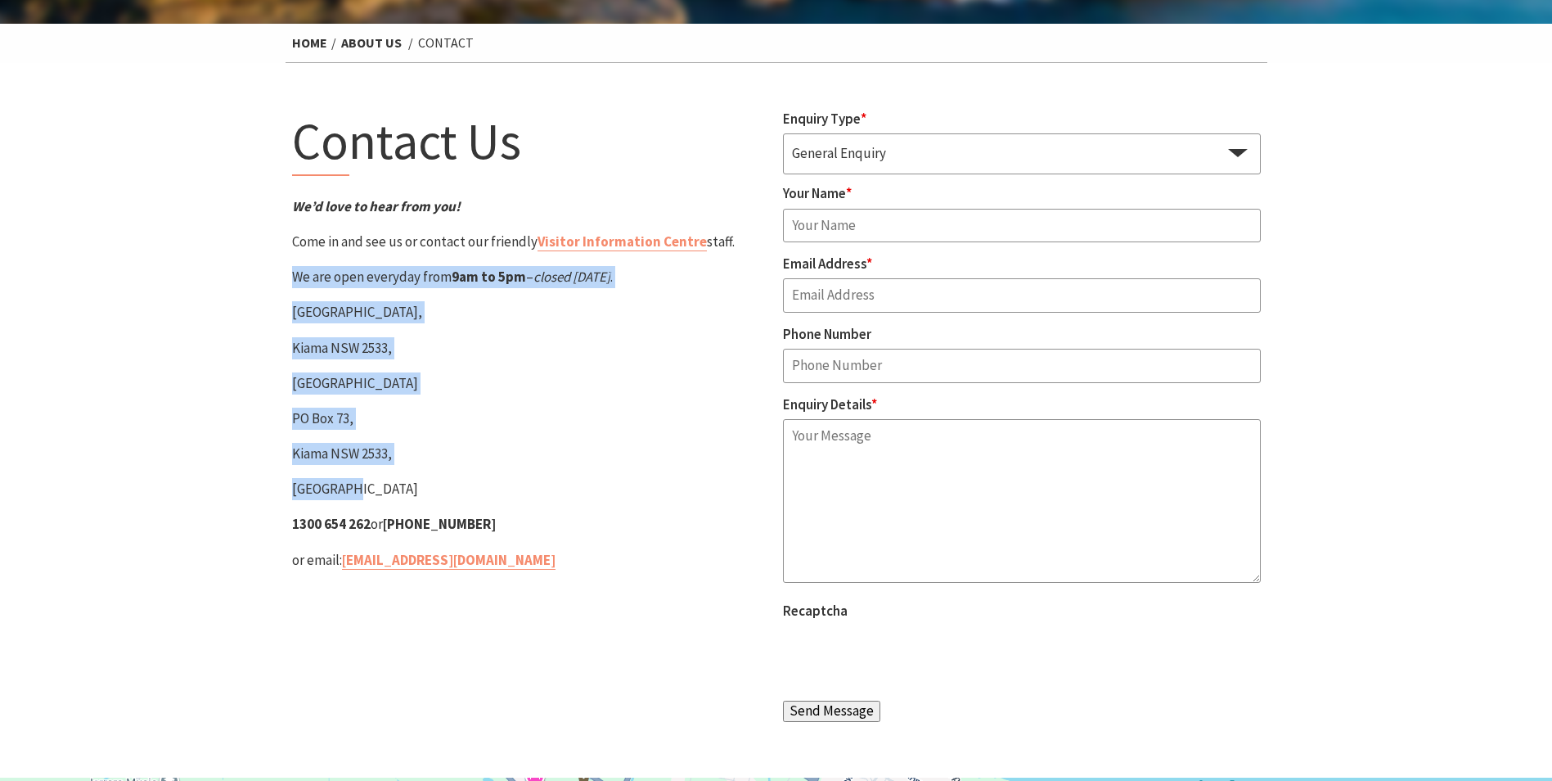
drag, startPoint x: 367, startPoint y: 486, endPoint x: 281, endPoint y: 286, distance: 217.3
click at [281, 286] on section "Contact Us We’d love to hear from you! Come in and see us or contact our friend…" at bounding box center [776, 420] width 1552 height 714
click at [286, 286] on div "Contact Us We’d love to hear from you! Come in and see us or contact our friend…" at bounding box center [531, 420] width 491 height 624
drag, startPoint x: 295, startPoint y: 260, endPoint x: 379, endPoint y: 448, distance: 206.2
click at [379, 448] on div "Contact Us We’d love to hear from you! Come in and see us or contact our friend…" at bounding box center [531, 420] width 491 height 624
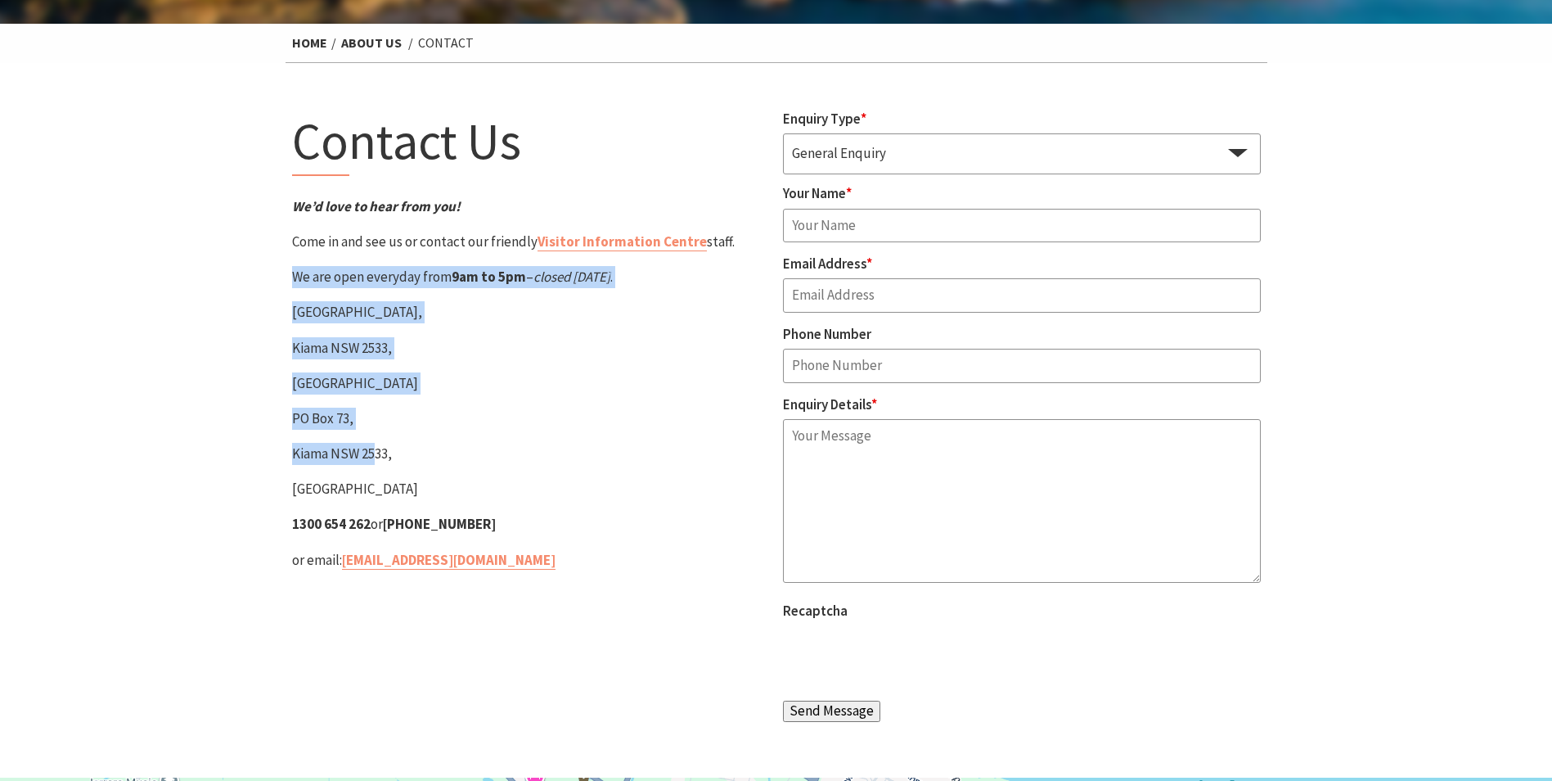
click at [379, 447] on p "Kiama NSW 2533," at bounding box center [531, 454] width 478 height 22
drag, startPoint x: 401, startPoint y: 452, endPoint x: 291, endPoint y: 286, distance: 199.0
click at [291, 286] on div "Contact Us We’d love to hear from you! Come in and see us or contact our friend…" at bounding box center [531, 420] width 491 height 624
click at [292, 286] on p "We are open everyday from 9am to 5pm – closed Christmas Day ." at bounding box center [531, 277] width 478 height 22
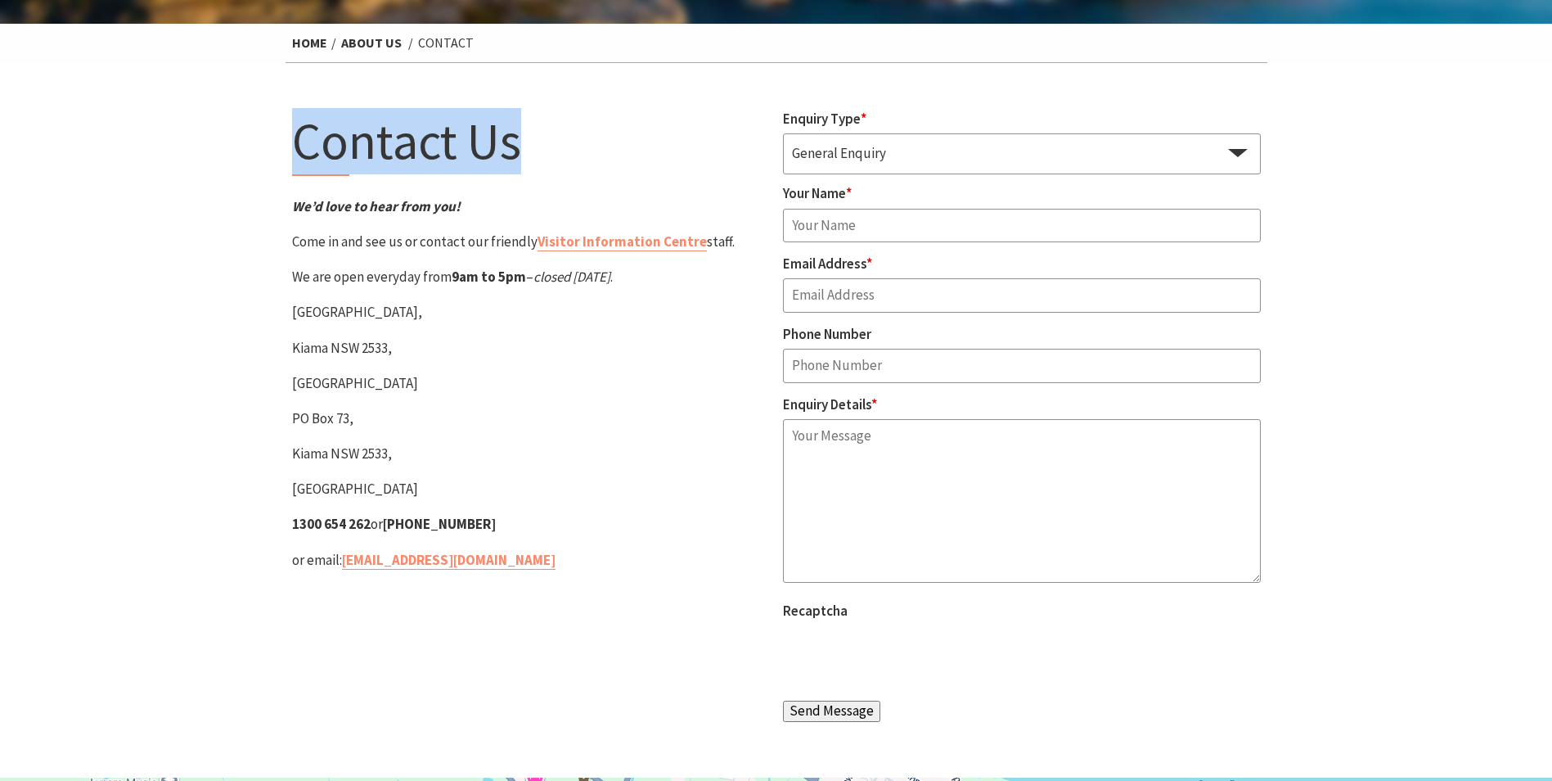
drag, startPoint x: 290, startPoint y: 151, endPoint x: 555, endPoint y: 162, distance: 264.5
click at [555, 162] on div "Contact Us We’d love to hear from you! Come in and see us or contact our friend…" at bounding box center [531, 420] width 491 height 624
click at [555, 162] on h1 "Contact Us" at bounding box center [531, 142] width 478 height 68
drag, startPoint x: 555, startPoint y: 162, endPoint x: 196, endPoint y: 145, distance: 358.8
click at [196, 145] on section "Contact Us We’d love to hear from you! Come in and see us or contact our friend…" at bounding box center [776, 420] width 1552 height 714
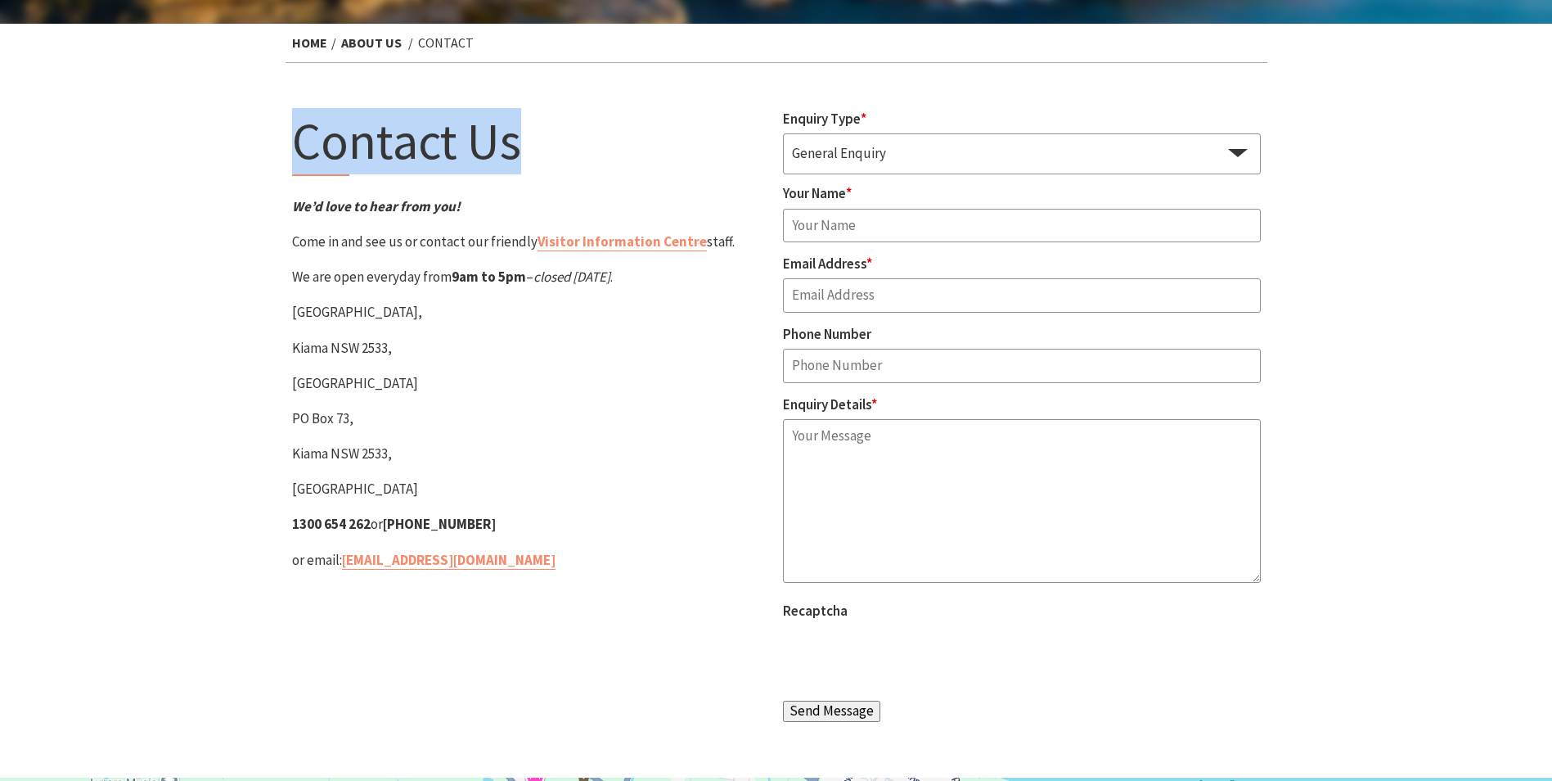
drag, startPoint x: 196, startPoint y: 145, endPoint x: 337, endPoint y: 166, distance: 142.3
click at [337, 166] on h1 "Contact Us" at bounding box center [531, 142] width 478 height 68
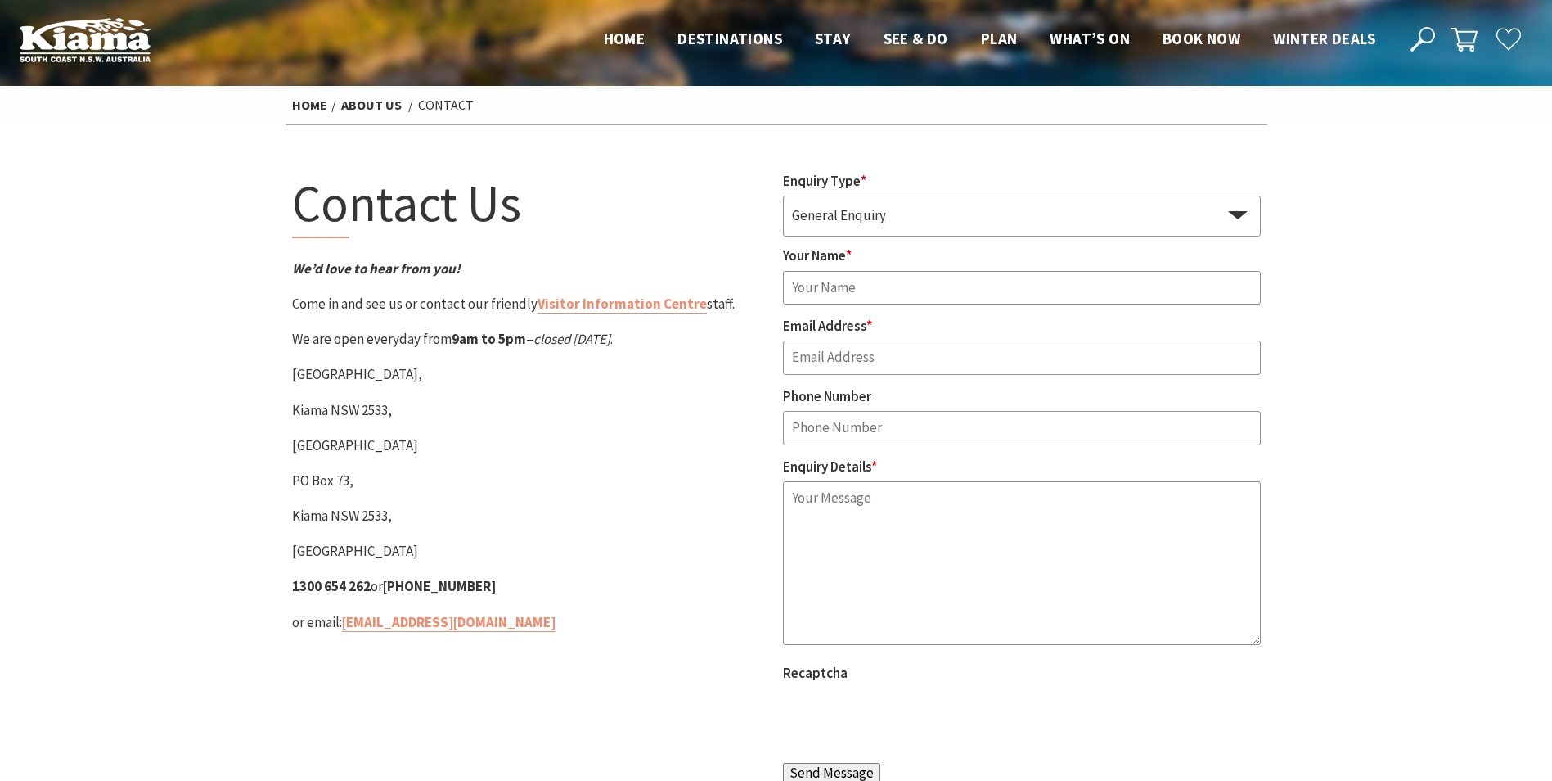
scroll to position [0, 0]
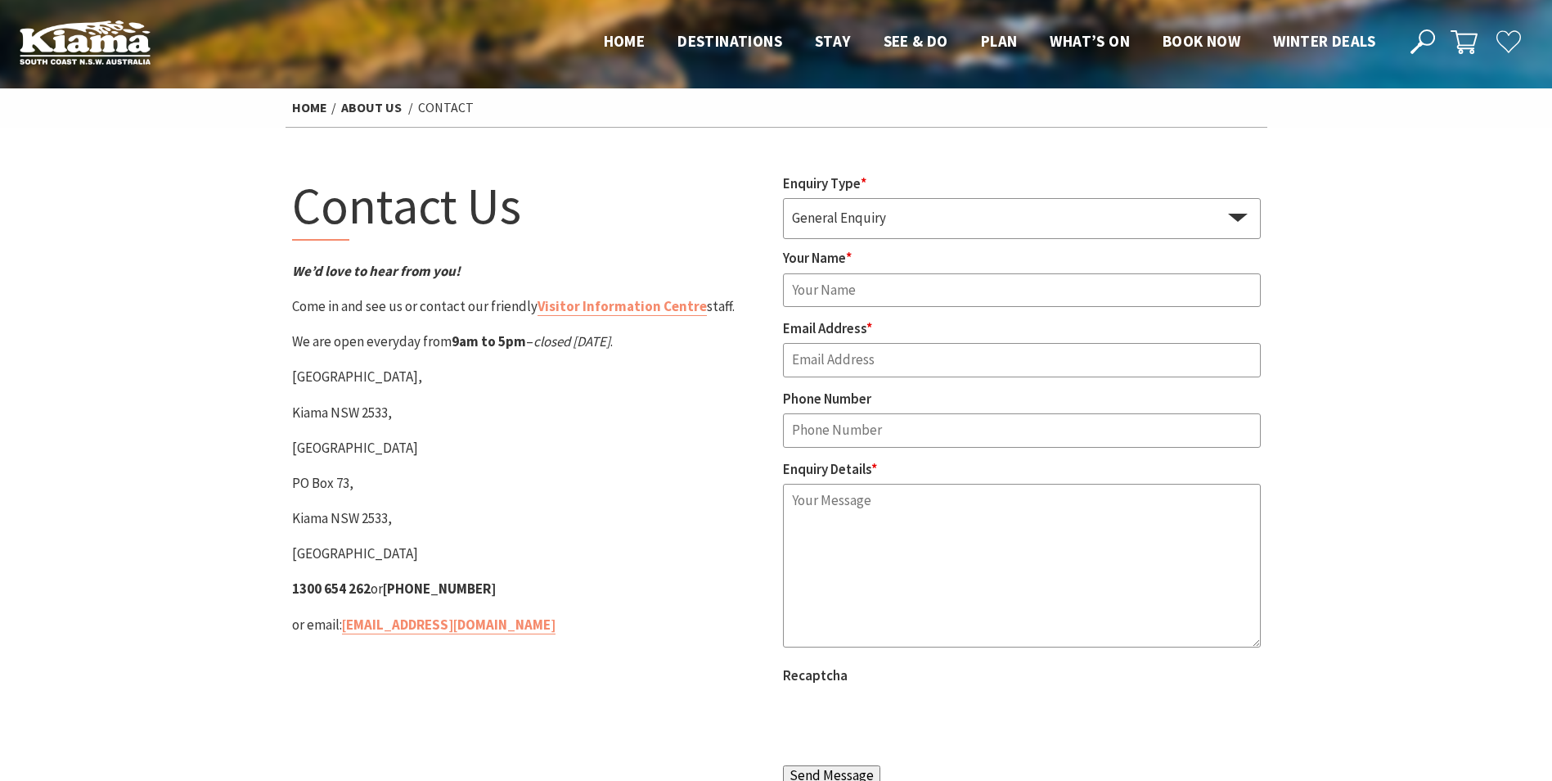
click at [348, 195] on h1 "Contact Us" at bounding box center [531, 207] width 478 height 68
click at [308, 216] on h1 "Contact Us" at bounding box center [531, 207] width 478 height 68
click at [306, 191] on h1 "Contact Us" at bounding box center [531, 207] width 478 height 68
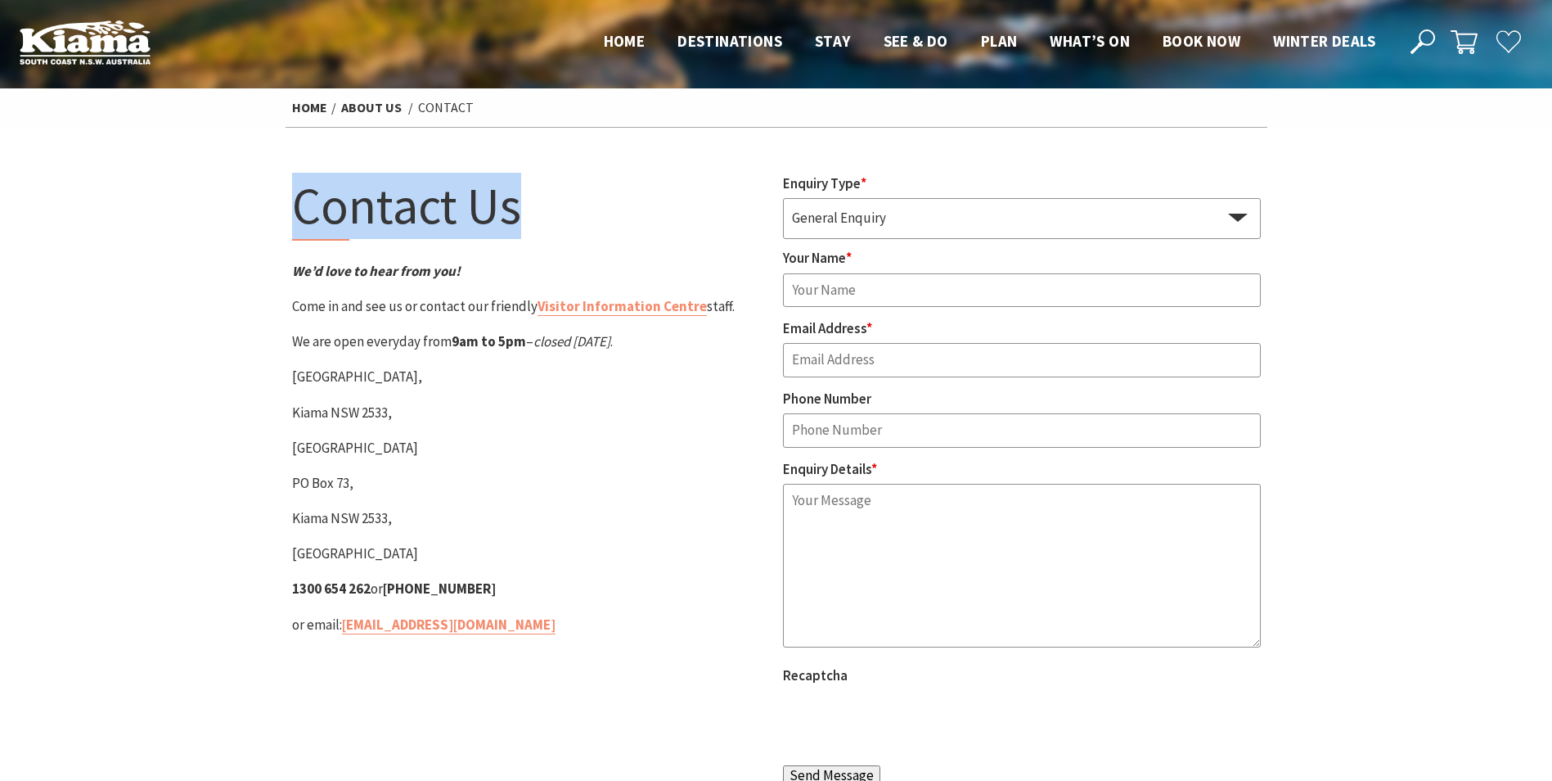
drag, startPoint x: 286, startPoint y: 206, endPoint x: 542, endPoint y: 207, distance: 256.1
click at [542, 207] on div "Contact Us We’d love to hear from you! Come in and see us or contact our friend…" at bounding box center [531, 485] width 491 height 624
click at [541, 207] on h1 "Contact Us" at bounding box center [531, 207] width 478 height 68
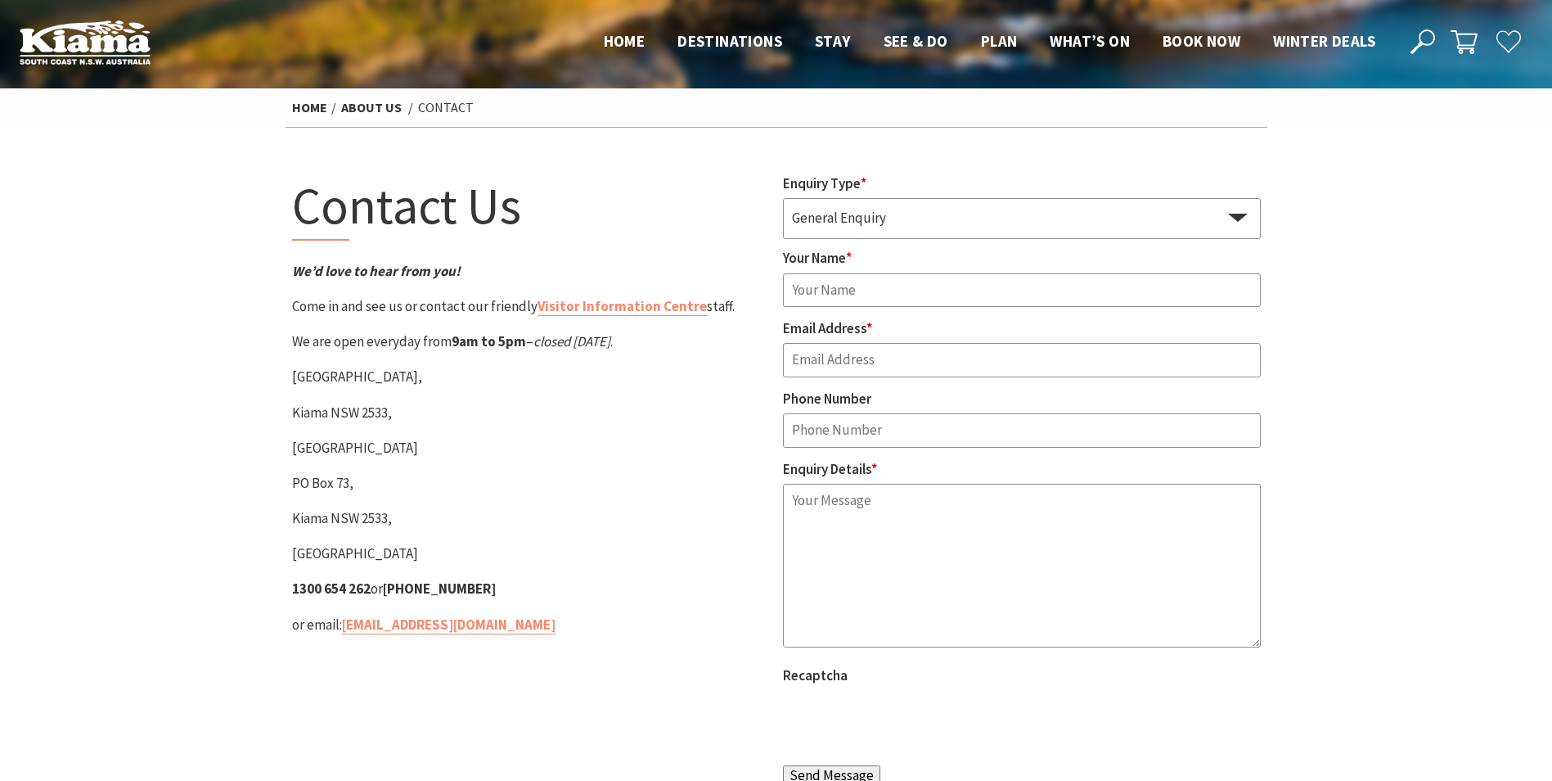
click at [455, 178] on h1 "Contact Us" at bounding box center [531, 207] width 478 height 68
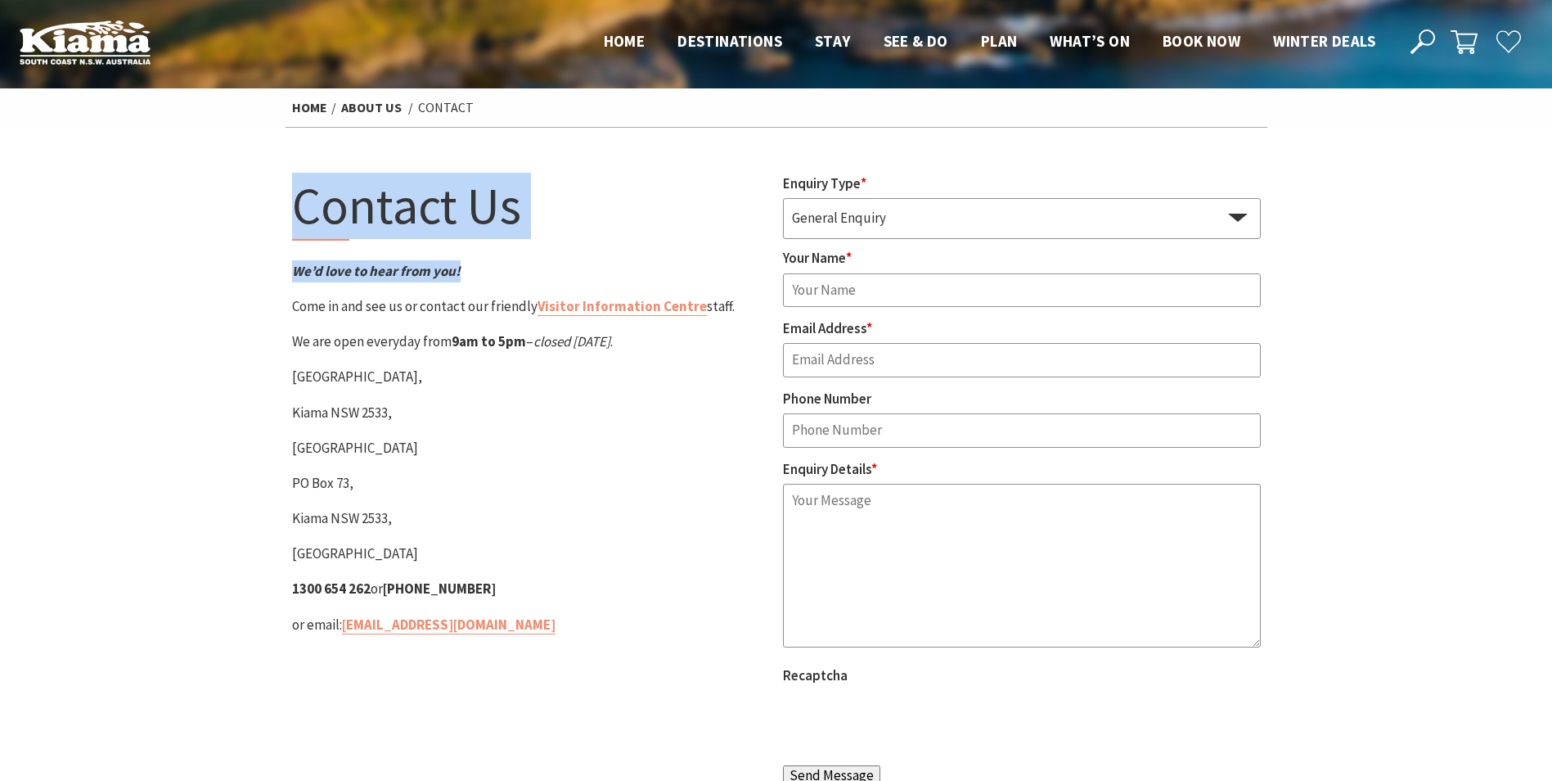
drag, startPoint x: 304, startPoint y: 203, endPoint x: 763, endPoint y: 244, distance: 460.0
click at [763, 244] on div "Contact Us We’d love to hear from you! Come in and see us or contact our friend…" at bounding box center [531, 485] width 491 height 624
drag, startPoint x: 763, startPoint y: 244, endPoint x: 588, endPoint y: 224, distance: 175.4
click at [588, 224] on h1 "Contact Us" at bounding box center [531, 207] width 478 height 68
drag, startPoint x: 483, startPoint y: 264, endPoint x: 300, endPoint y: 194, distance: 195.6
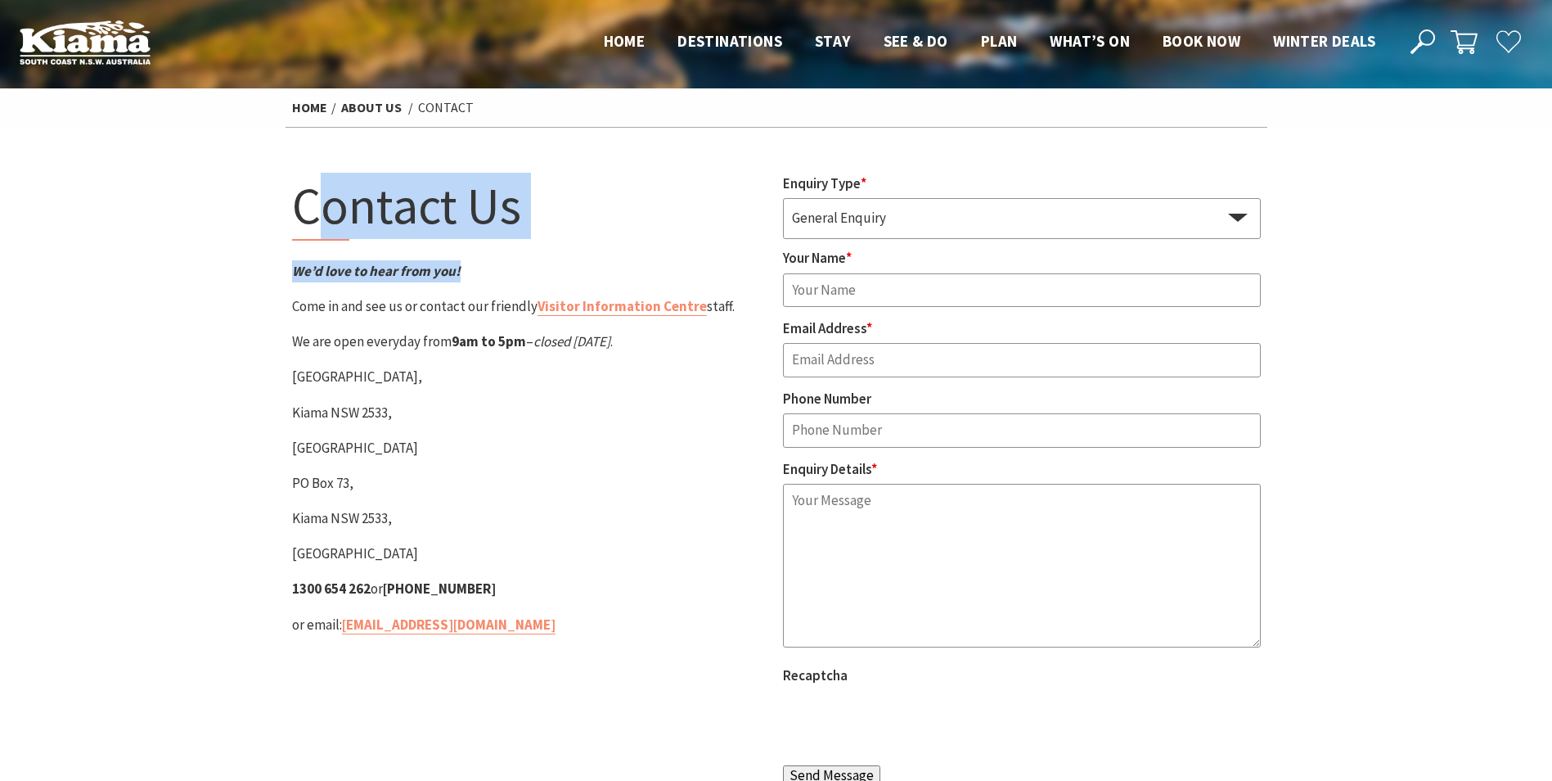
click at [300, 194] on div "Contact Us We’d love to hear from you! Come in and see us or contact our friend…" at bounding box center [531, 485] width 491 height 624
click at [299, 193] on h1 "Contact Us" at bounding box center [531, 207] width 478 height 68
drag, startPoint x: 299, startPoint y: 193, endPoint x: 482, endPoint y: 287, distance: 205.3
click at [482, 287] on div "Contact Us We’d love to hear from you! Come in and see us or contact our friend…" at bounding box center [531, 485] width 491 height 624
click at [480, 286] on div "Contact Us We’d love to hear from you! Come in and see us or contact our friend…" at bounding box center [531, 485] width 491 height 624
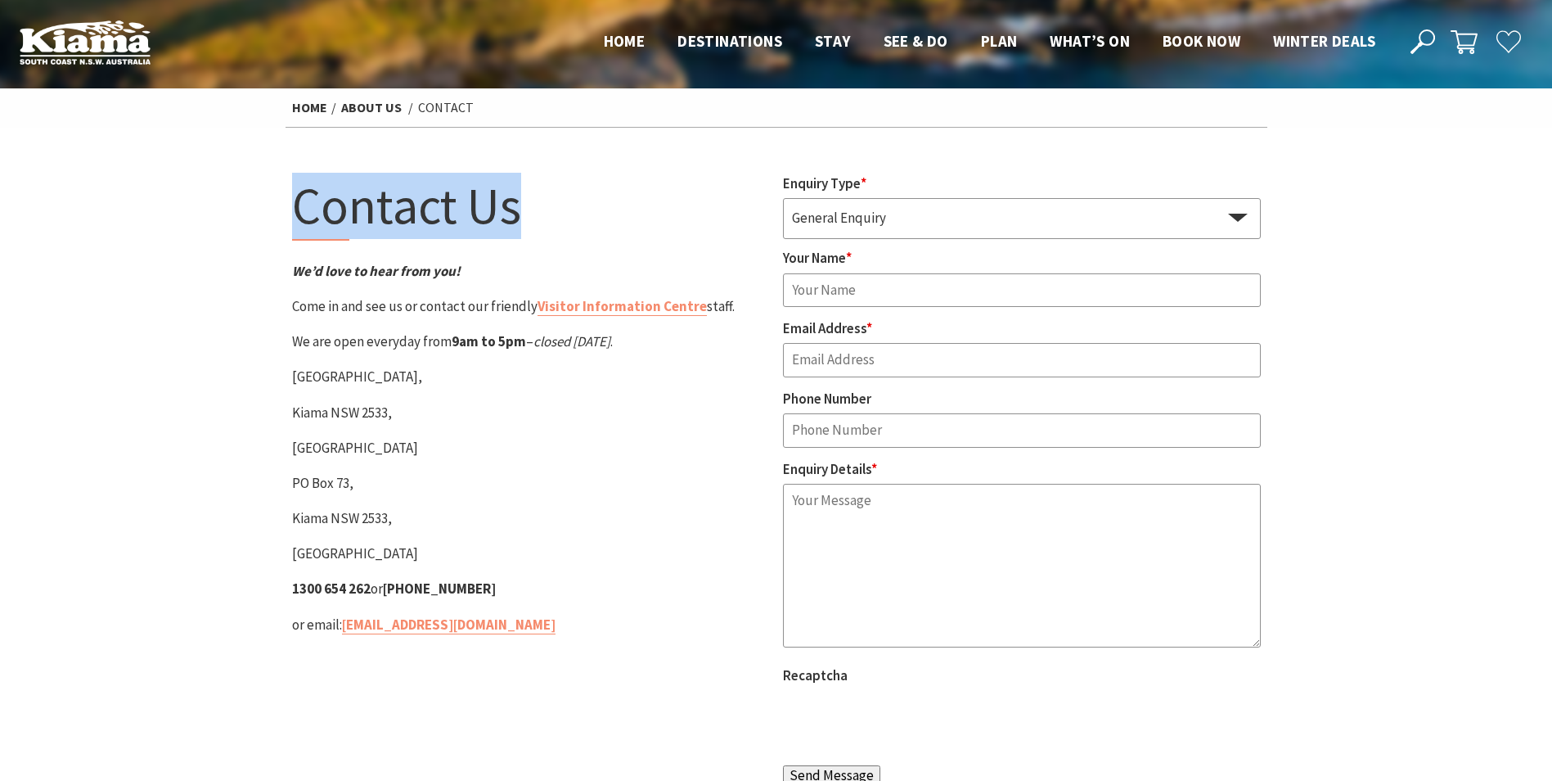
drag, startPoint x: 288, startPoint y: 198, endPoint x: 550, endPoint y: 217, distance: 262.5
click at [550, 217] on div "Contact Us We’d love to hear from you! Come in and see us or contact our friend…" at bounding box center [531, 485] width 491 height 624
click at [550, 217] on h1 "Contact Us" at bounding box center [531, 207] width 478 height 68
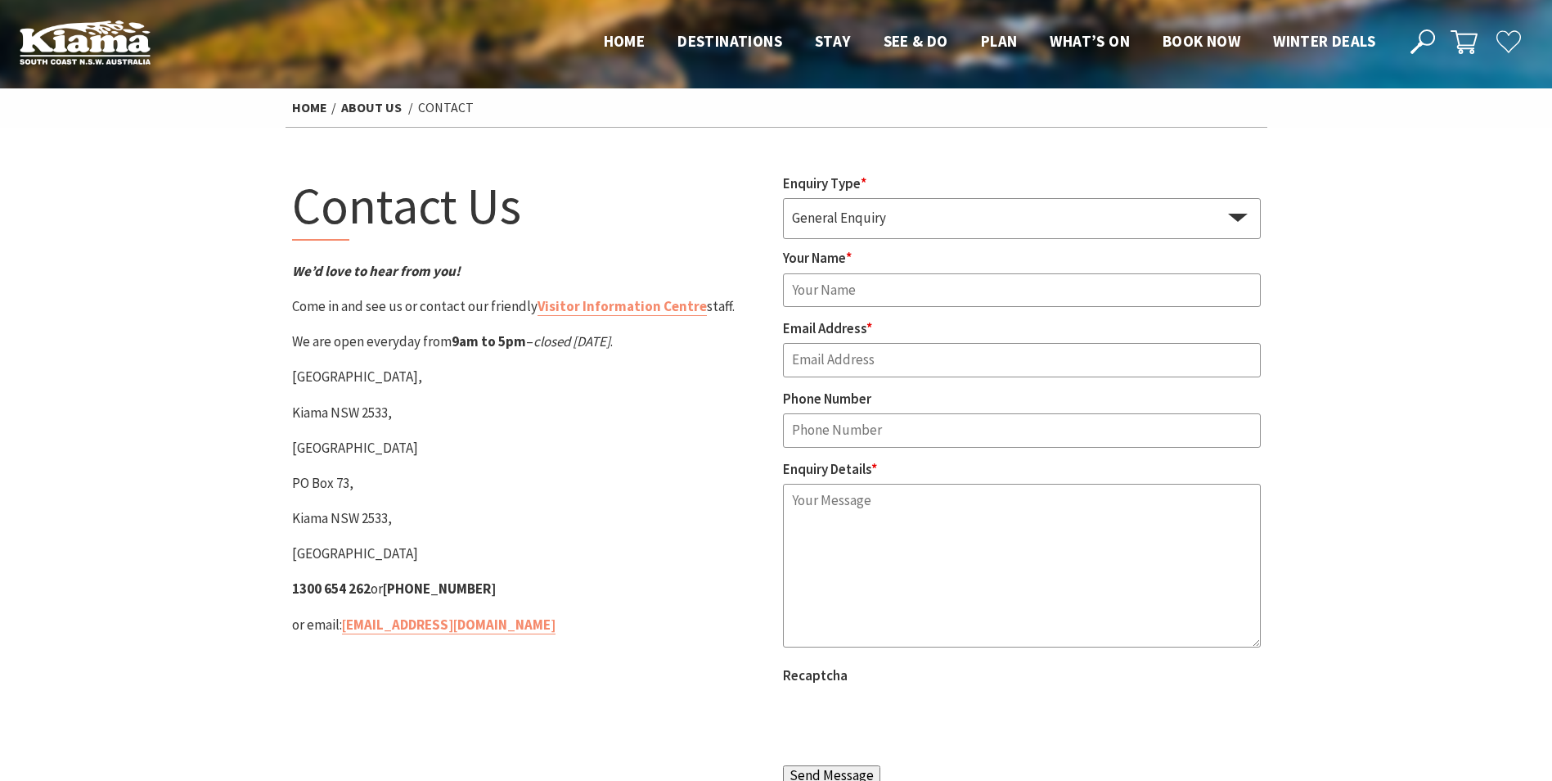
click at [342, 210] on h1 "Contact Us" at bounding box center [531, 207] width 478 height 68
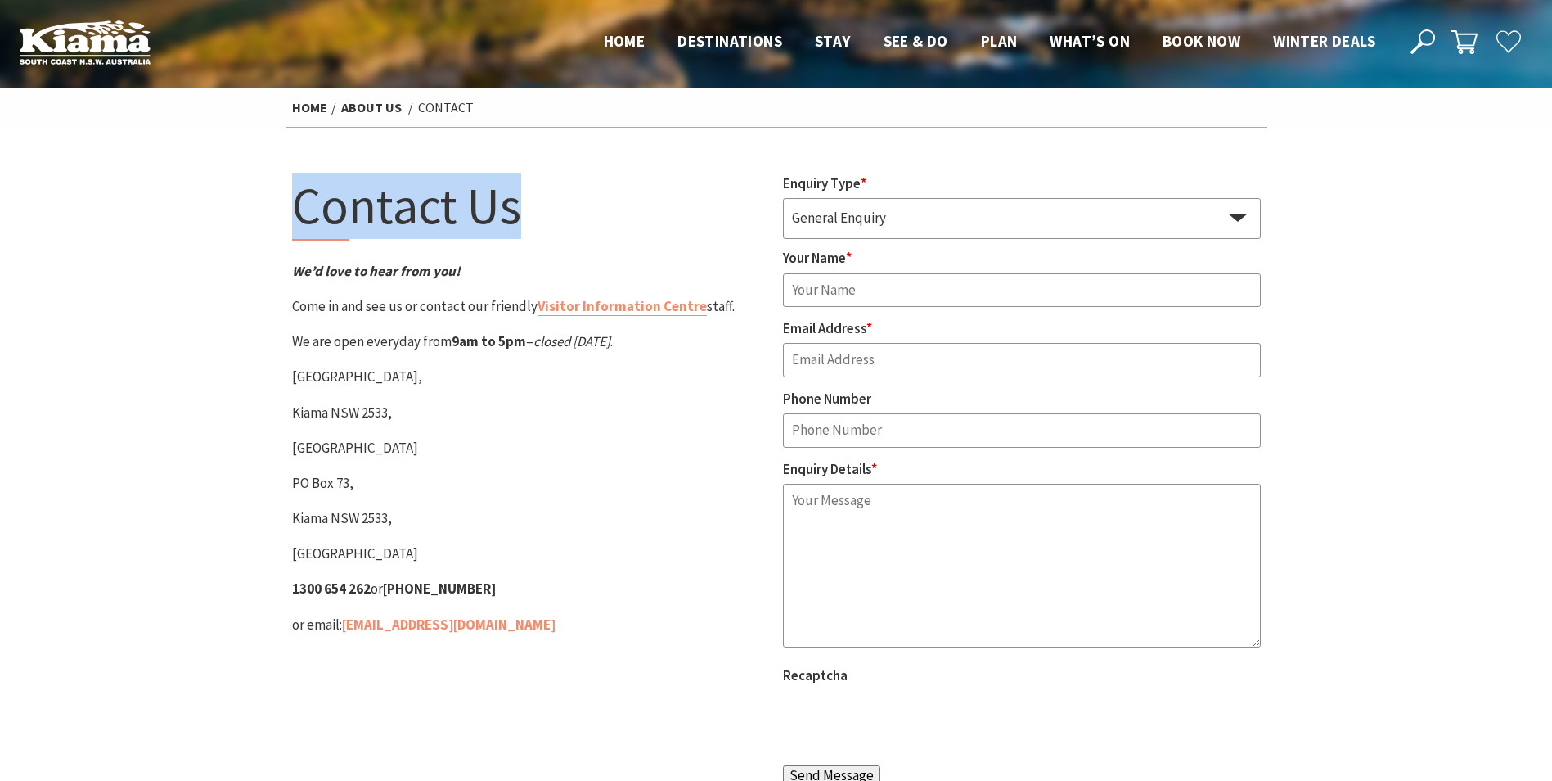
drag, startPoint x: 540, startPoint y: 198, endPoint x: 260, endPoint y: 215, distance: 280.4
click at [260, 215] on section "Contact Us We’d love to hear from you! Come in and see us or contact our friend…" at bounding box center [776, 485] width 1552 height 714
drag, startPoint x: 283, startPoint y: 211, endPoint x: 576, endPoint y: 200, distance: 293.1
click at [576, 200] on section "Contact Us We’d love to hear from you! Come in and see us or contact our friend…" at bounding box center [776, 485] width 1552 height 714
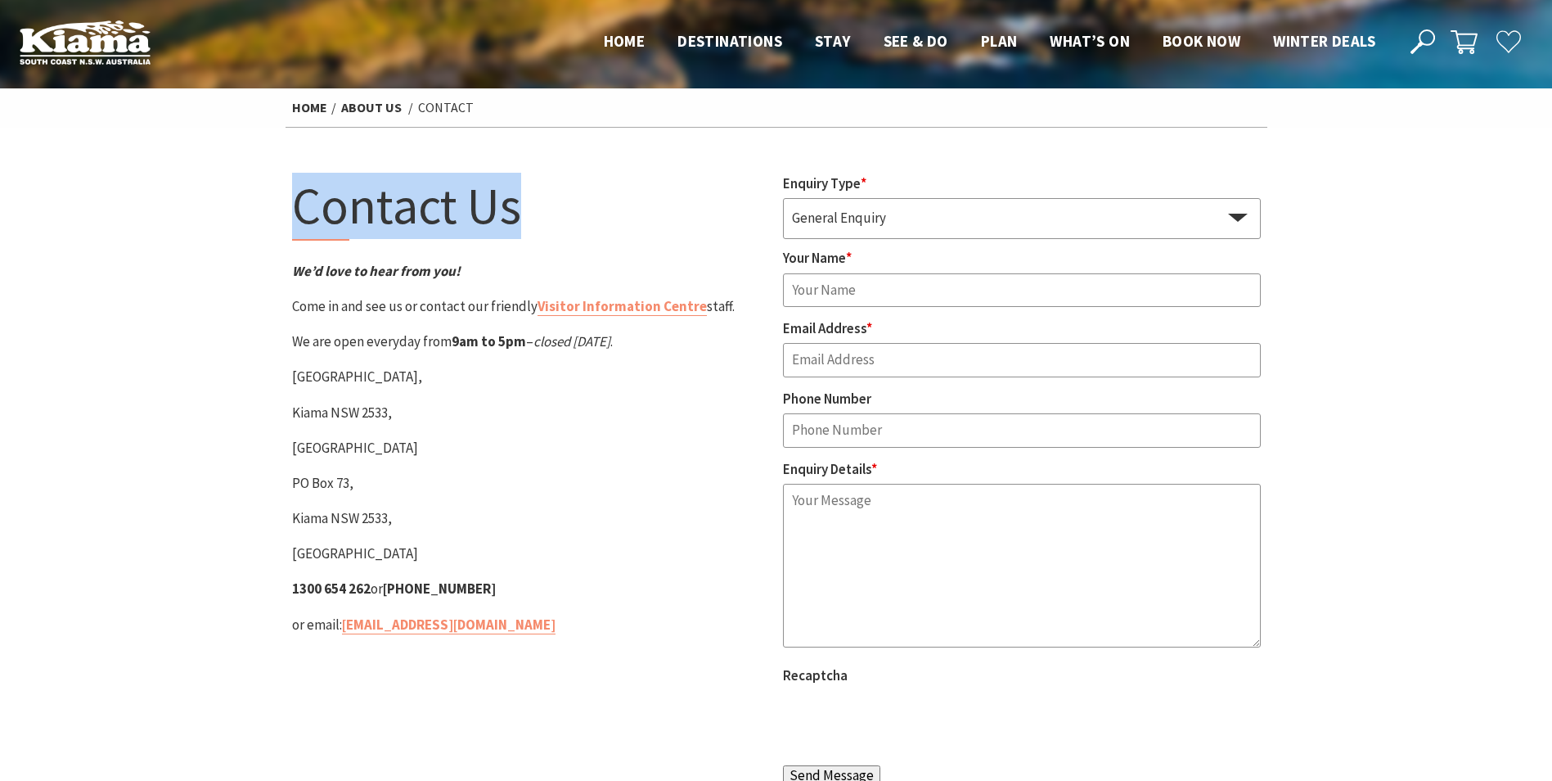
click at [576, 200] on h1 "Contact Us" at bounding box center [531, 207] width 478 height 68
drag, startPoint x: 576, startPoint y: 200, endPoint x: 329, endPoint y: 191, distance: 247.2
click at [329, 191] on h1 "Contact Us" at bounding box center [531, 207] width 478 height 68
drag, startPoint x: 295, startPoint y: 205, endPoint x: 556, endPoint y: 218, distance: 261.3
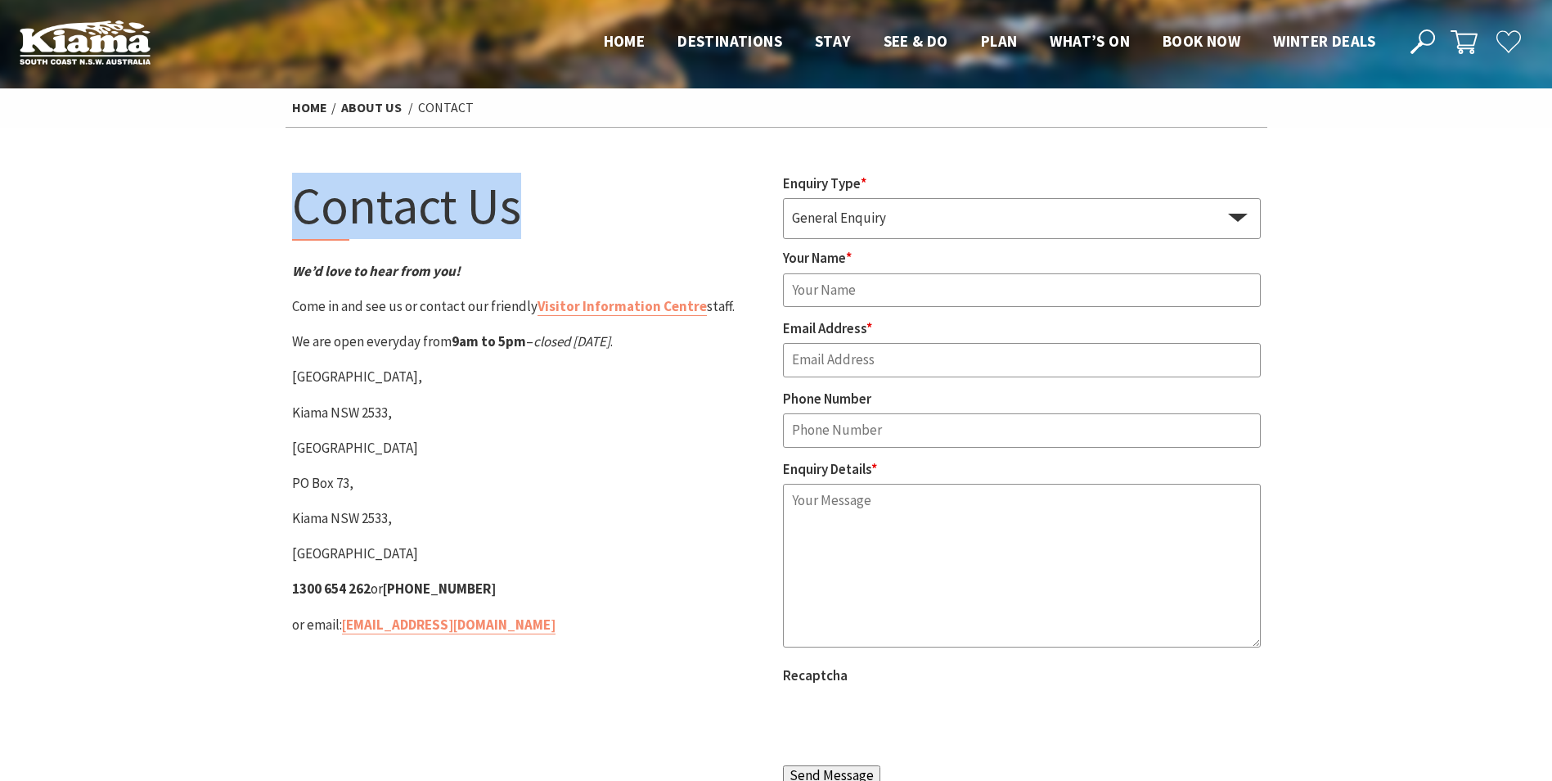
click at [556, 218] on h1 "Contact Us" at bounding box center [531, 207] width 478 height 68
drag, startPoint x: 556, startPoint y: 218, endPoint x: 290, endPoint y: 223, distance: 266.8
click at [290, 223] on div "Contact Us We’d love to hear from you! Come in and see us or contact our friend…" at bounding box center [531, 485] width 491 height 624
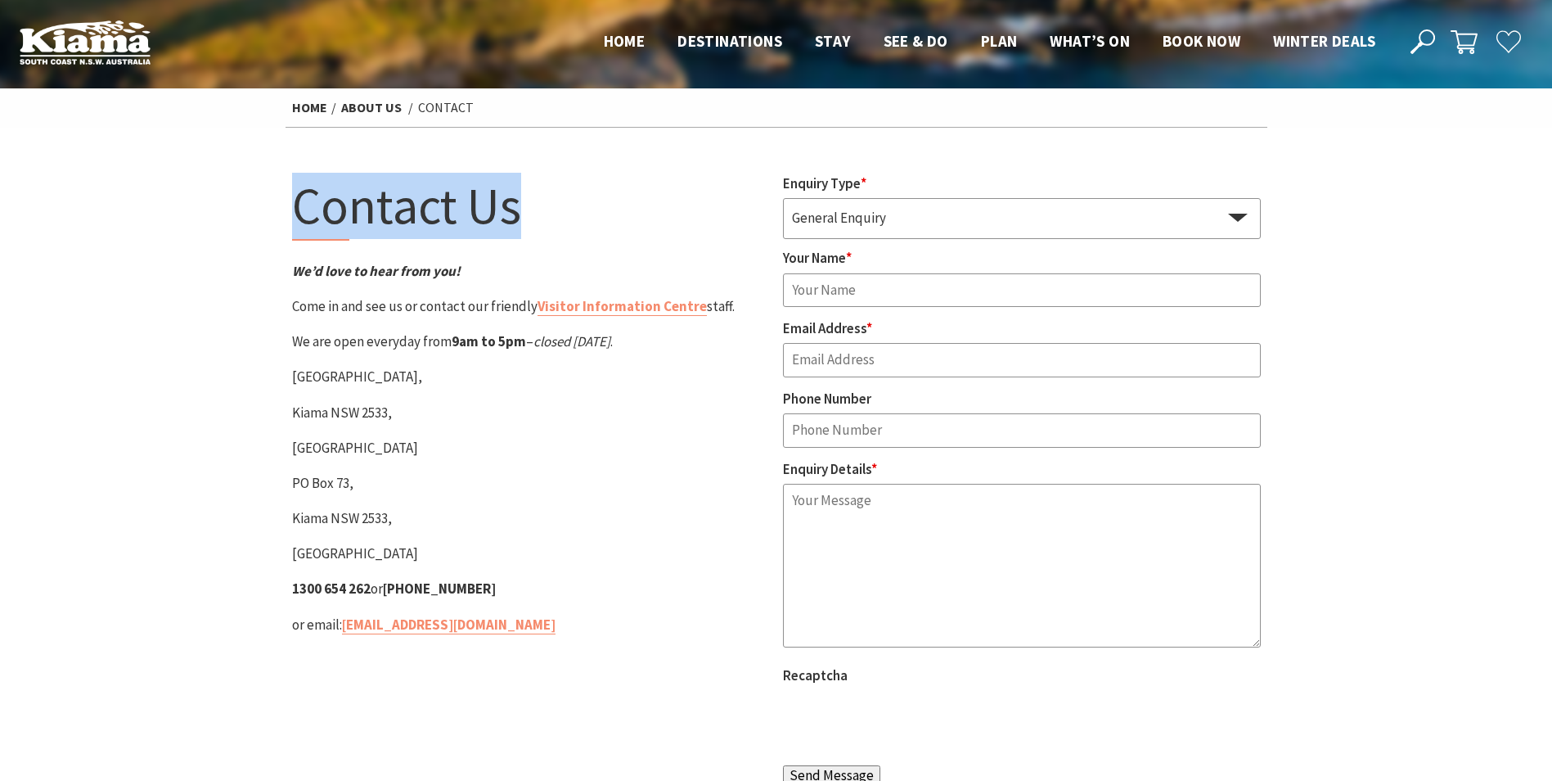
drag, startPoint x: 291, startPoint y: 215, endPoint x: 559, endPoint y: 220, distance: 267.6
click at [559, 220] on h1 "Contact Us" at bounding box center [531, 207] width 478 height 68
drag, startPoint x: 559, startPoint y: 220, endPoint x: 307, endPoint y: 216, distance: 252.0
click at [307, 216] on h1 "Contact Us" at bounding box center [531, 207] width 478 height 68
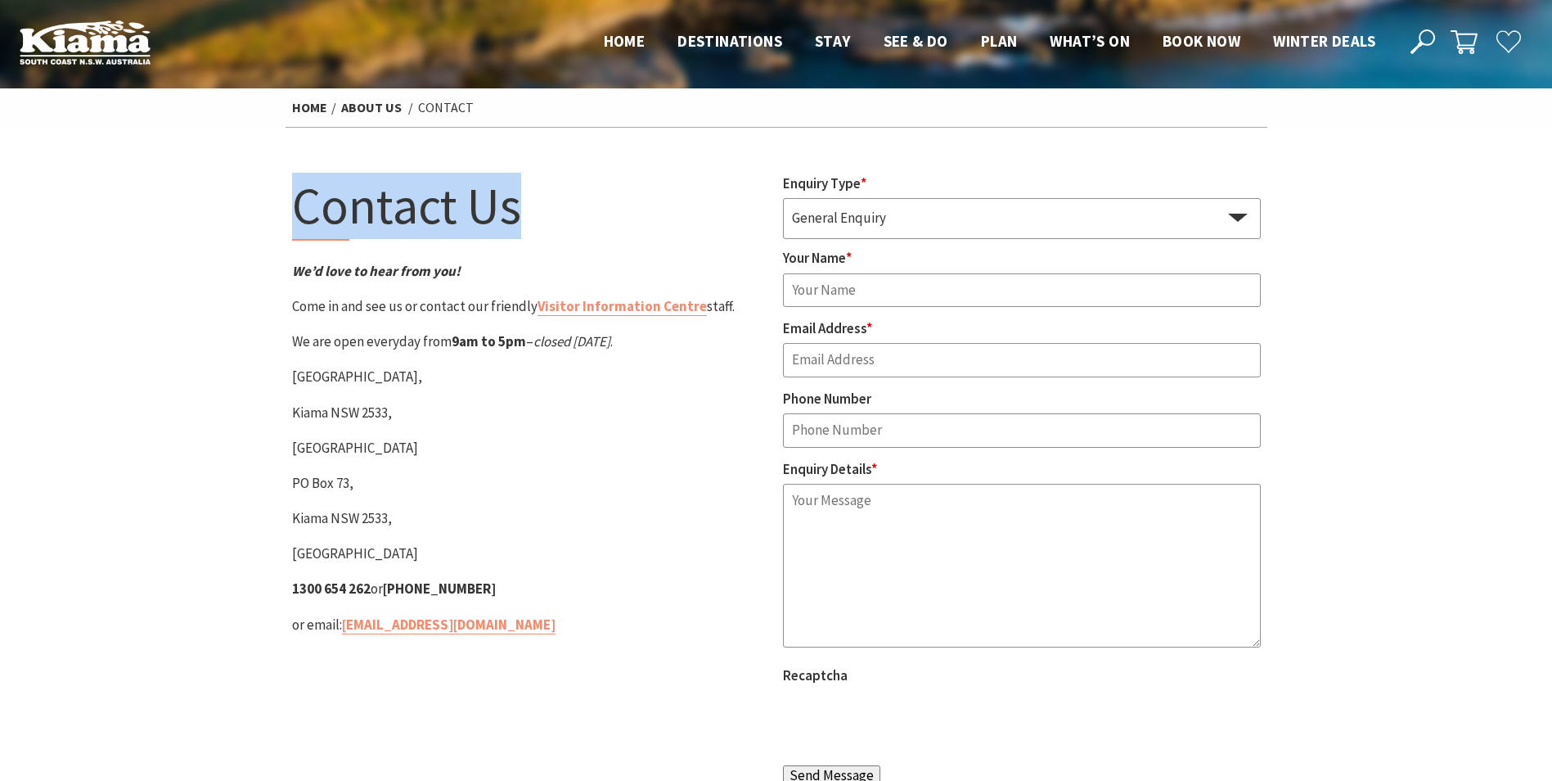
click at [307, 216] on h1 "Contact Us" at bounding box center [531, 207] width 478 height 68
drag, startPoint x: 307, startPoint y: 216, endPoint x: 524, endPoint y: 222, distance: 217.7
click at [524, 222] on h1 "Contact Us" at bounding box center [531, 207] width 478 height 68
drag, startPoint x: 524, startPoint y: 222, endPoint x: 363, endPoint y: 236, distance: 161.9
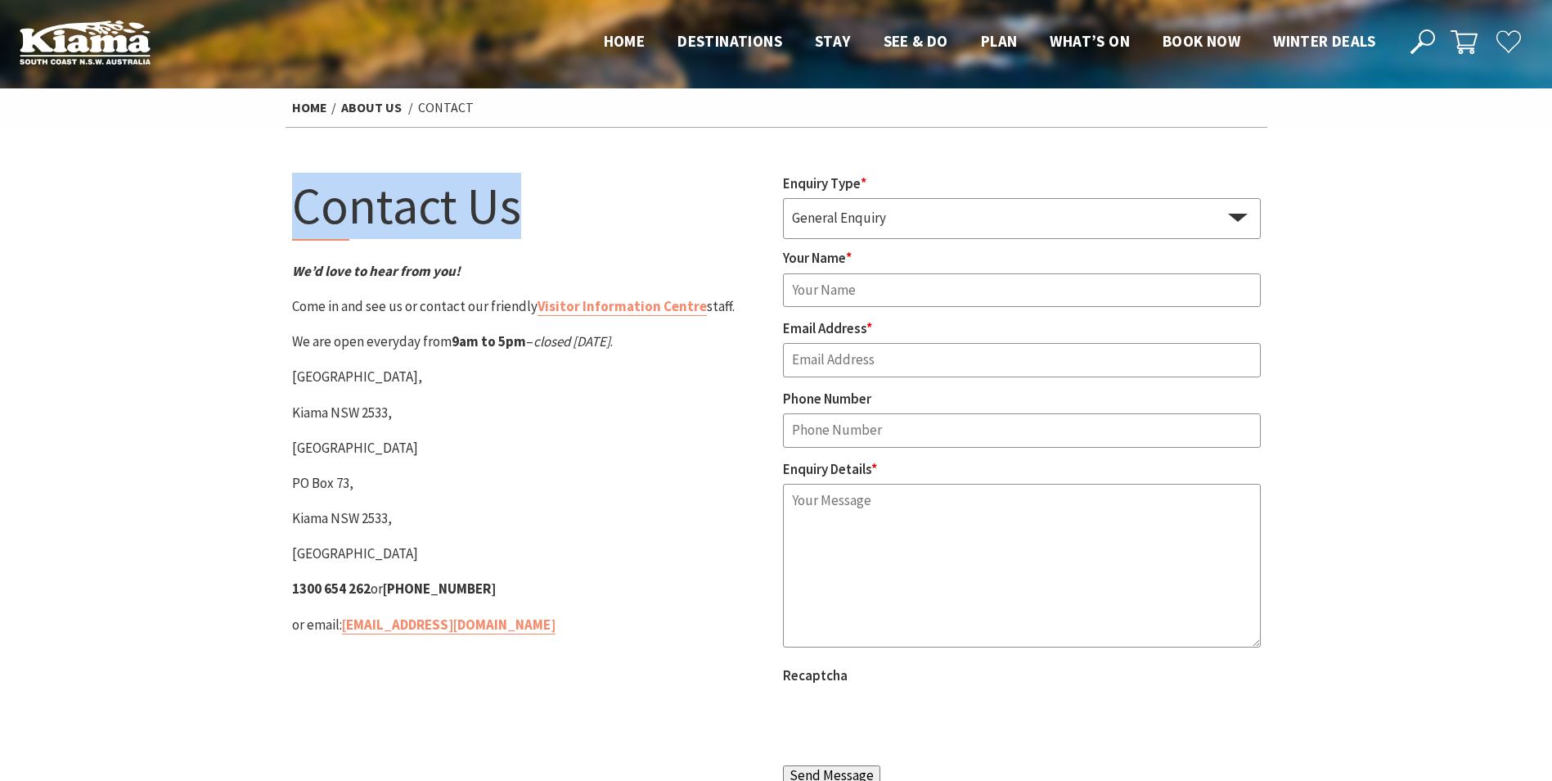
click at [363, 236] on h1 "Contact Us" at bounding box center [531, 207] width 478 height 68
